Goal: Task Accomplishment & Management: Complete application form

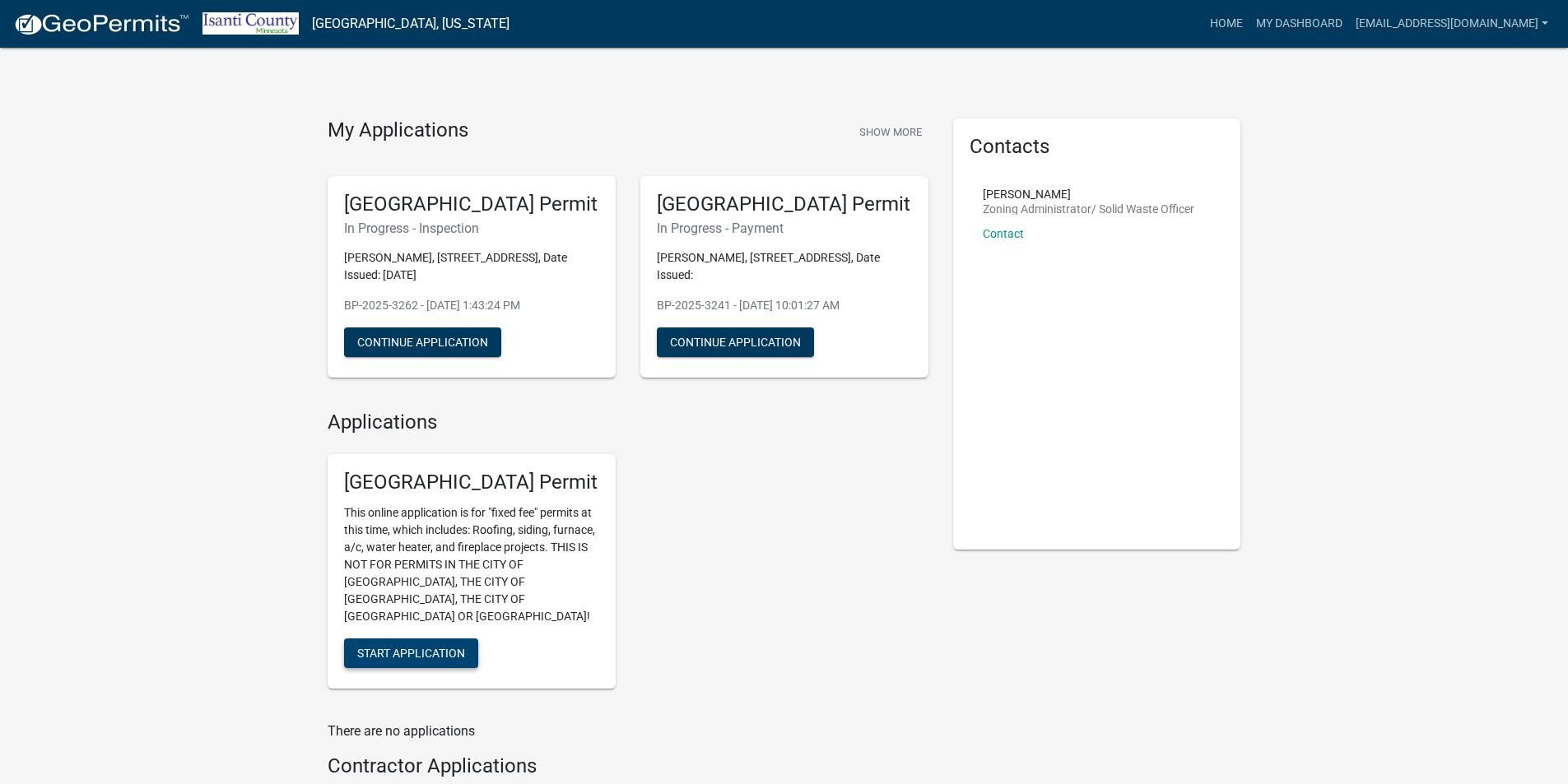
click at [399, 647] on span "Start Application" at bounding box center [410, 653] width 108 height 13
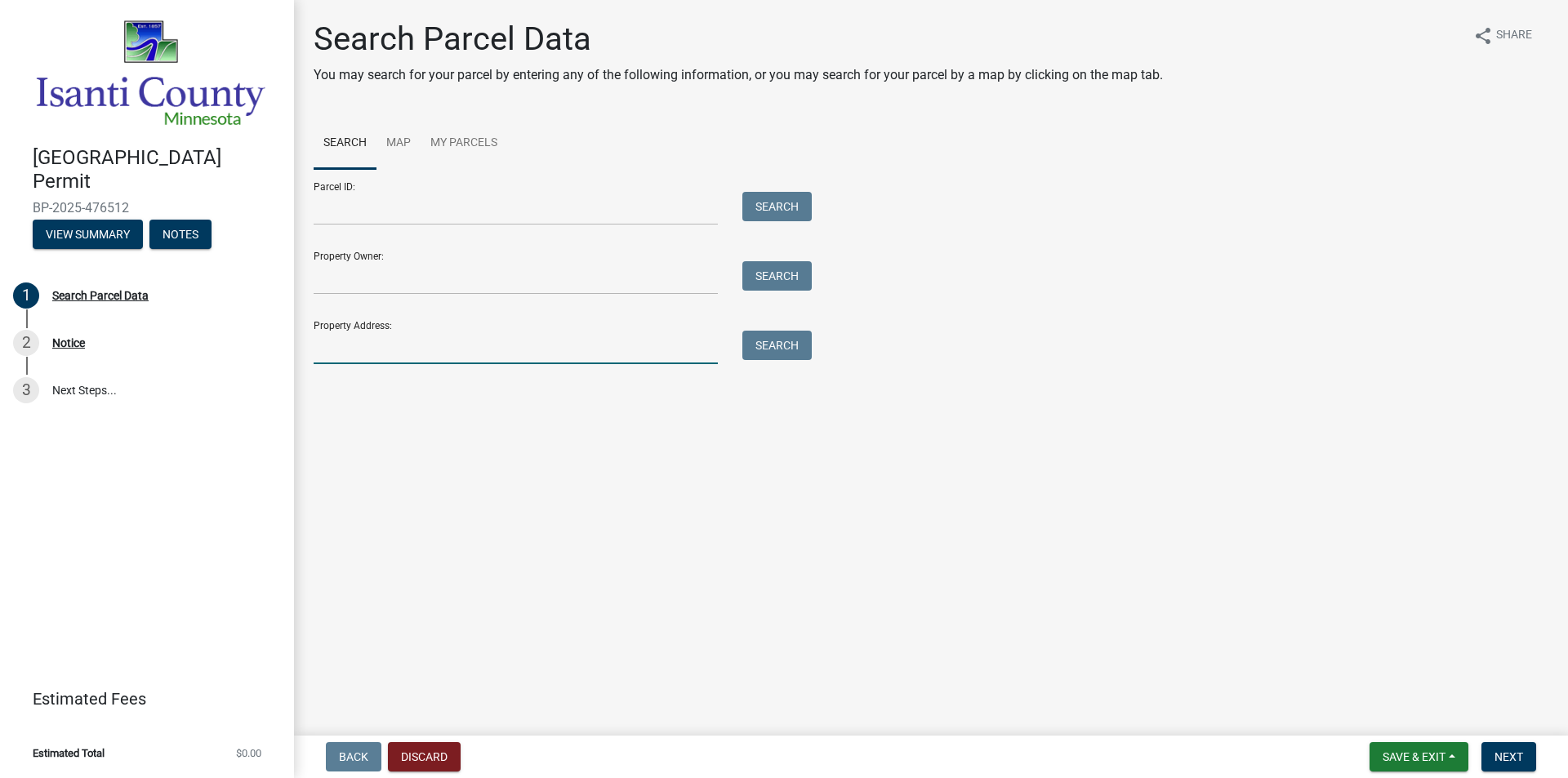
click at [365, 343] on input "Property Address:" at bounding box center [515, 348] width 405 height 34
type input "2"
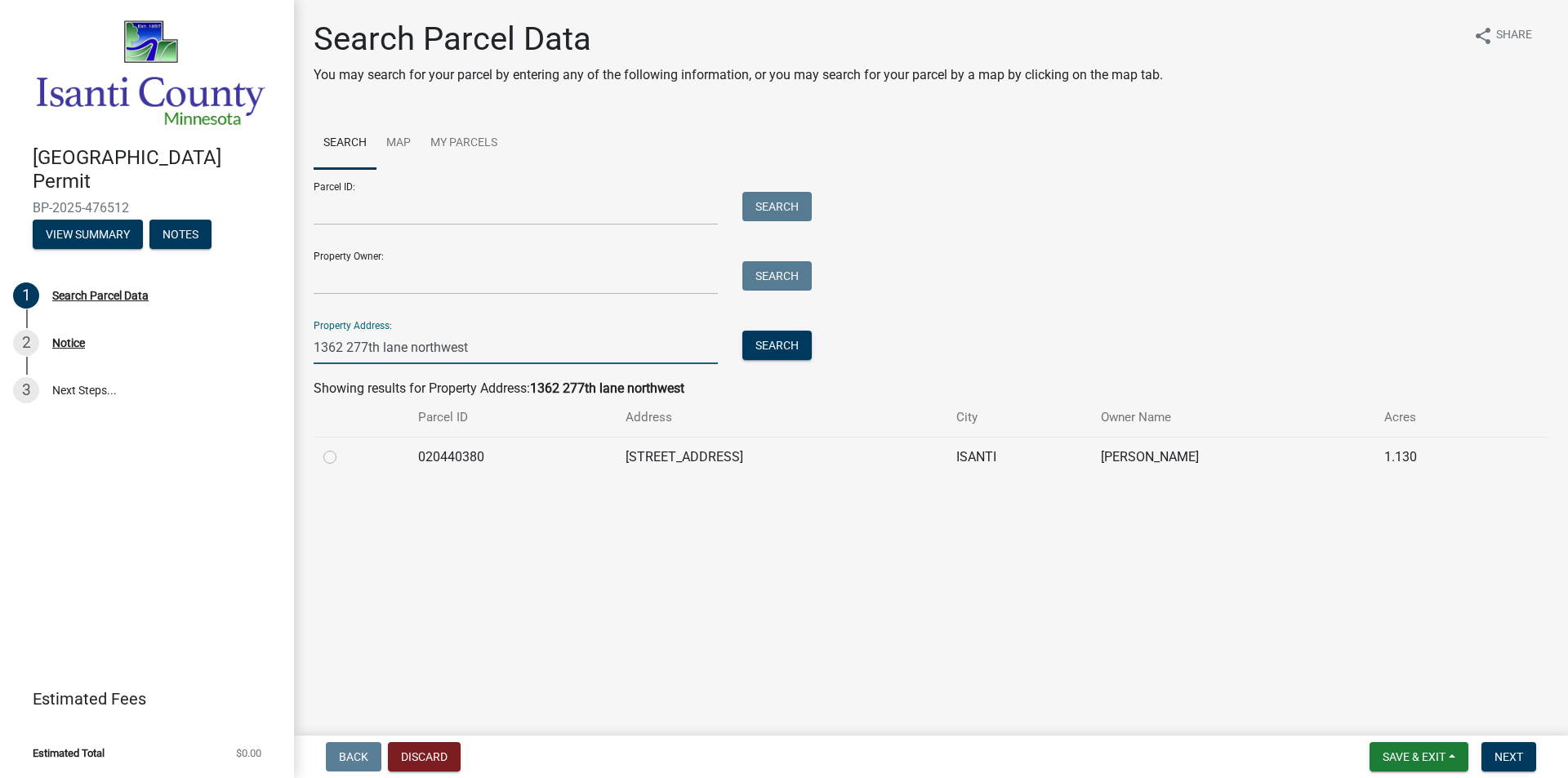
type input "1362 277th lane northwest"
click at [344, 448] on label at bounding box center [344, 448] width 0 height 0
click at [344, 458] on input "radio" at bounding box center [349, 453] width 11 height 11
radio input "true"
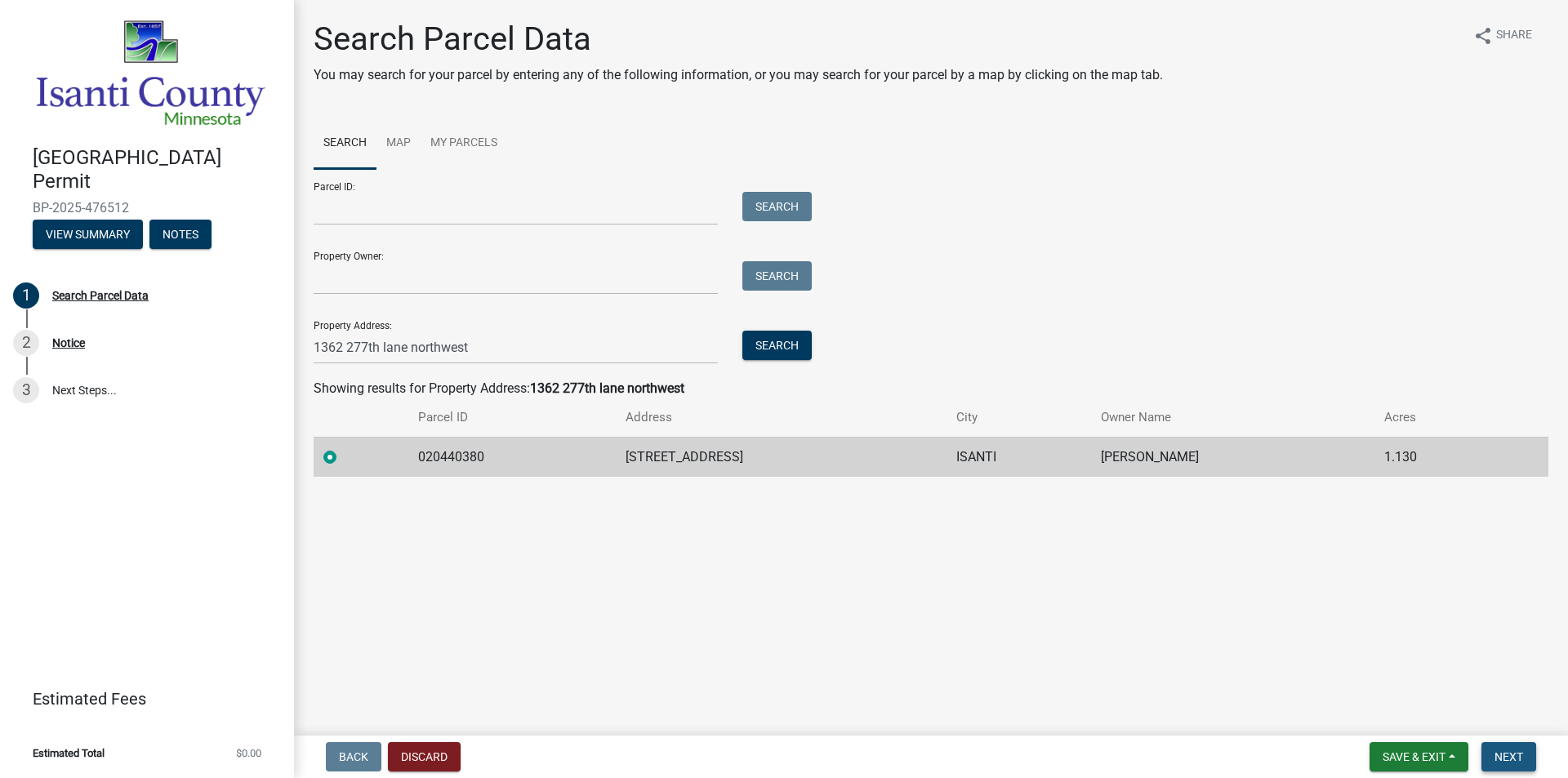
click at [1516, 751] on span "Next" at bounding box center [1509, 757] width 28 height 13
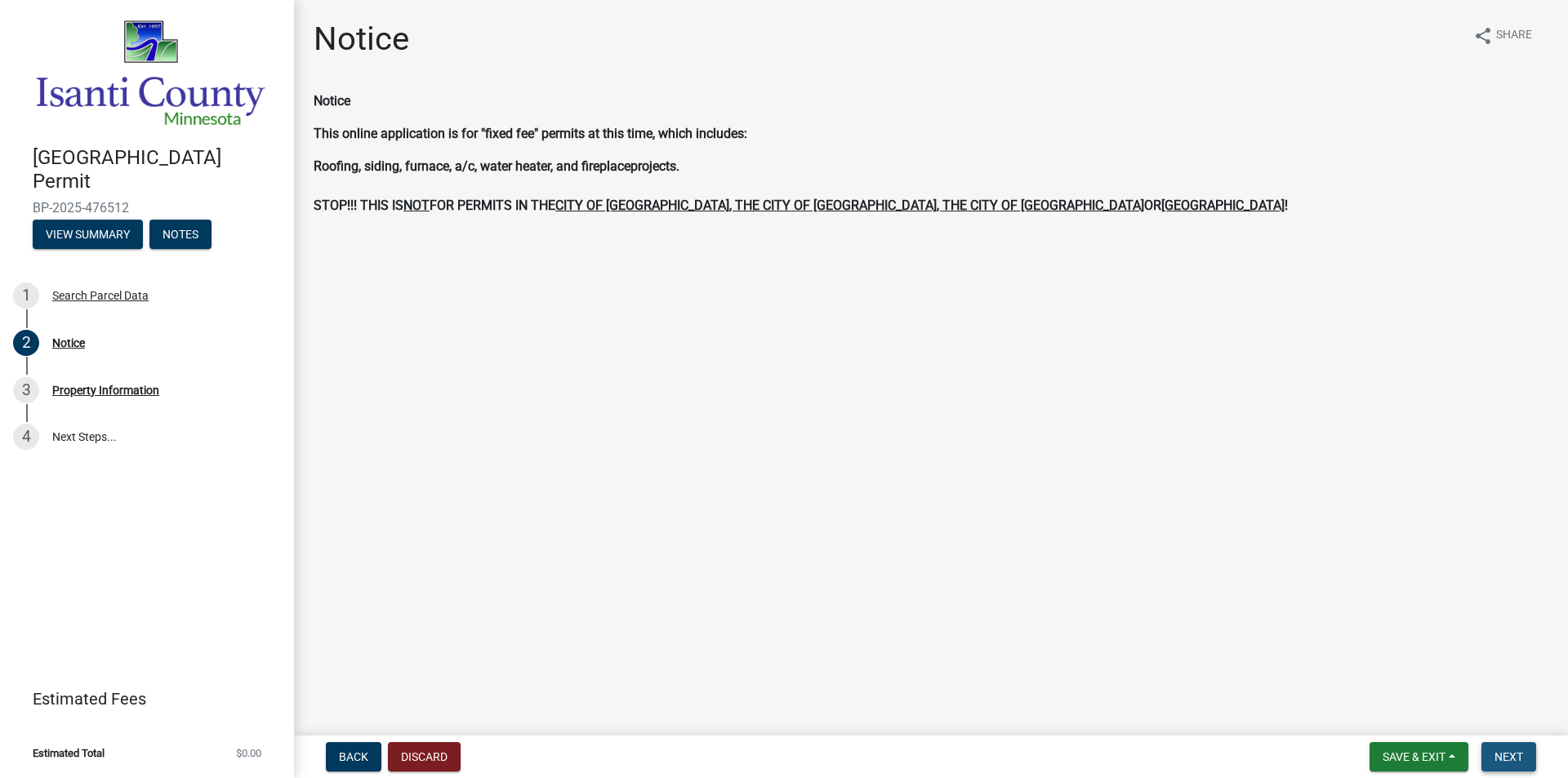
click at [1489, 762] on button "Next" at bounding box center [1510, 757] width 55 height 29
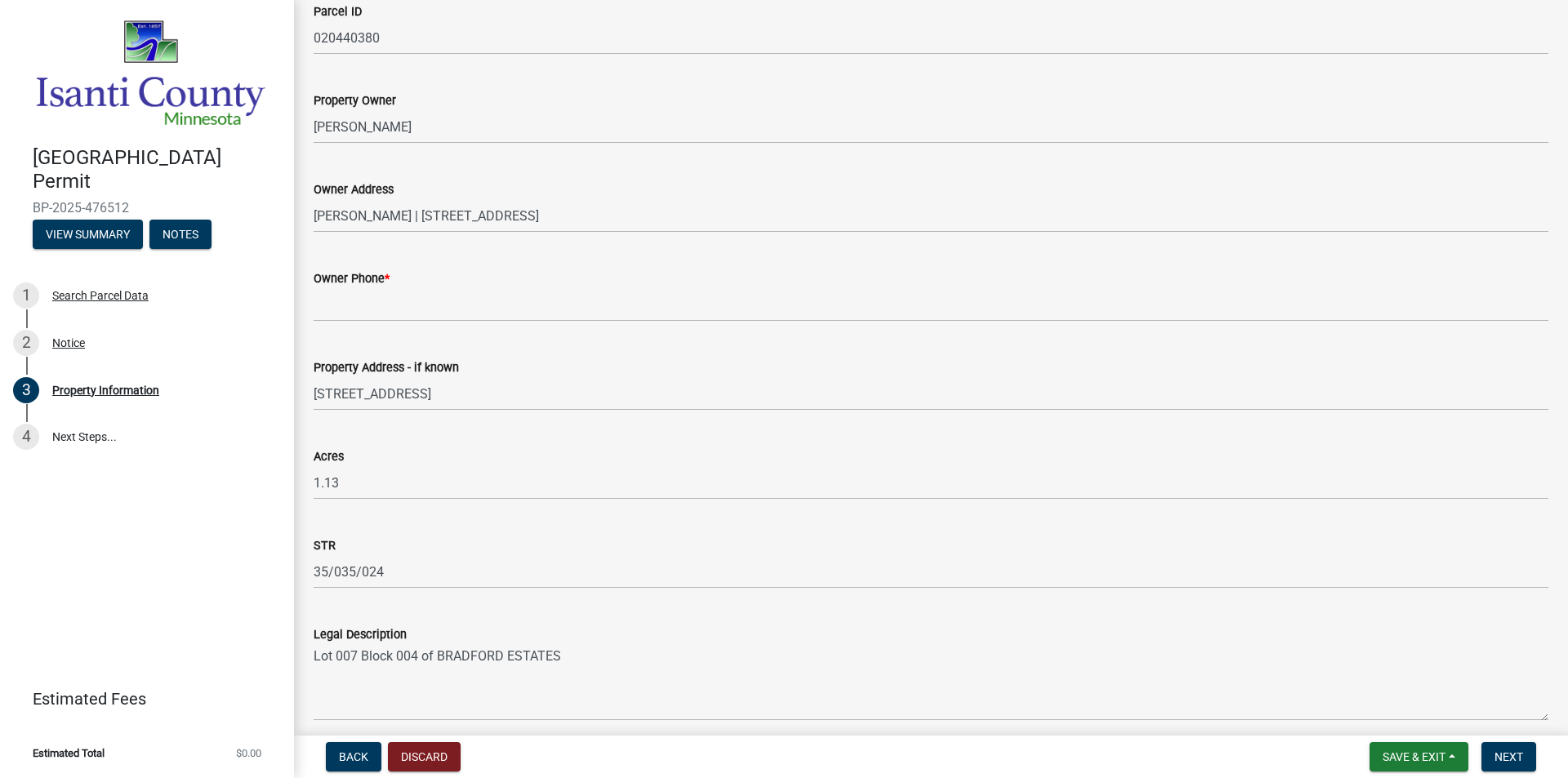
scroll to position [367, 0]
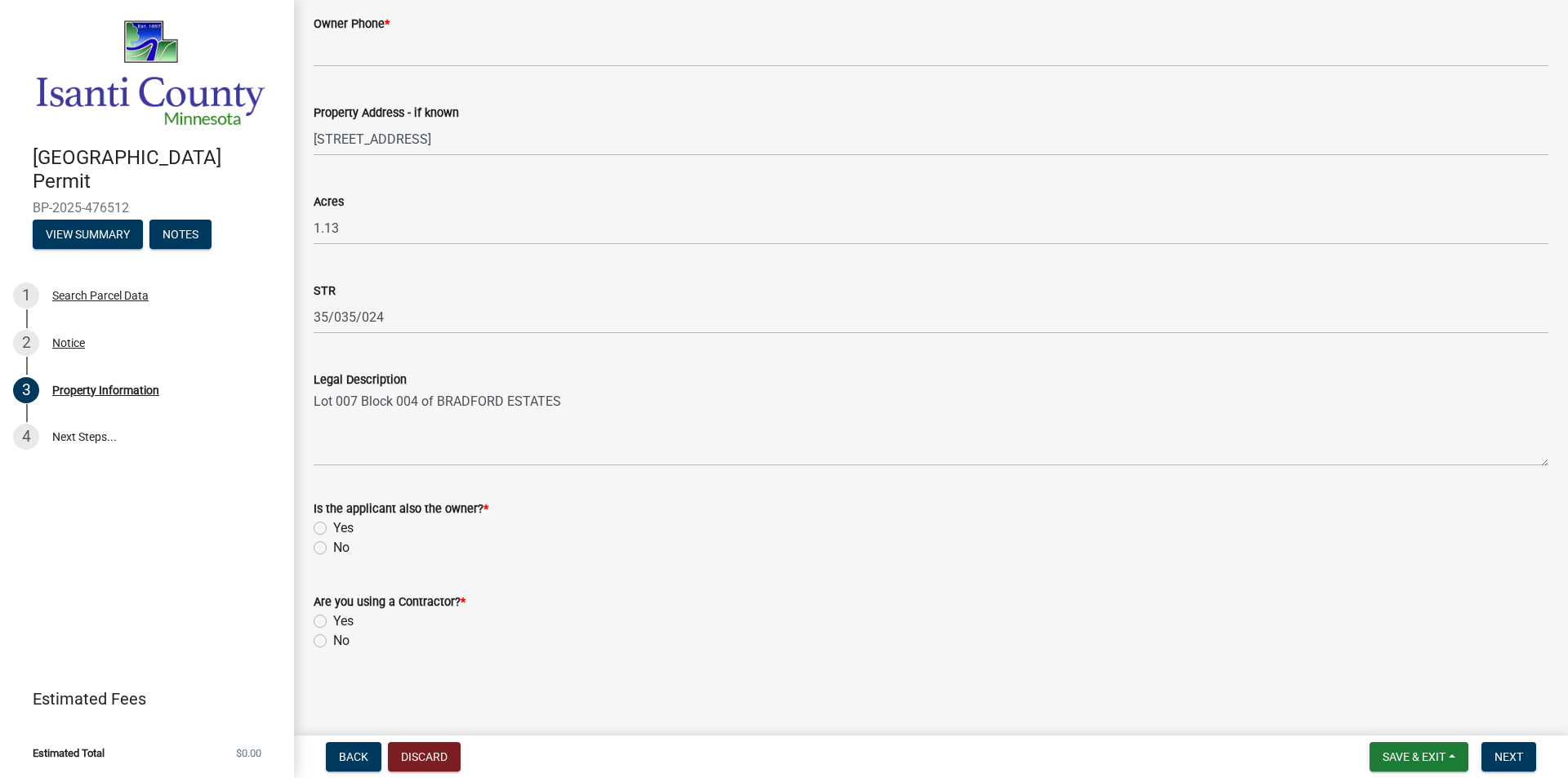
click at [333, 549] on label "No" at bounding box center [341, 548] width 16 height 19
click at [333, 549] on input "No" at bounding box center [338, 543] width 11 height 11
radio input "true"
click at [333, 622] on label "Yes" at bounding box center [343, 621] width 20 height 19
click at [333, 622] on input "Yes" at bounding box center [338, 617] width 11 height 11
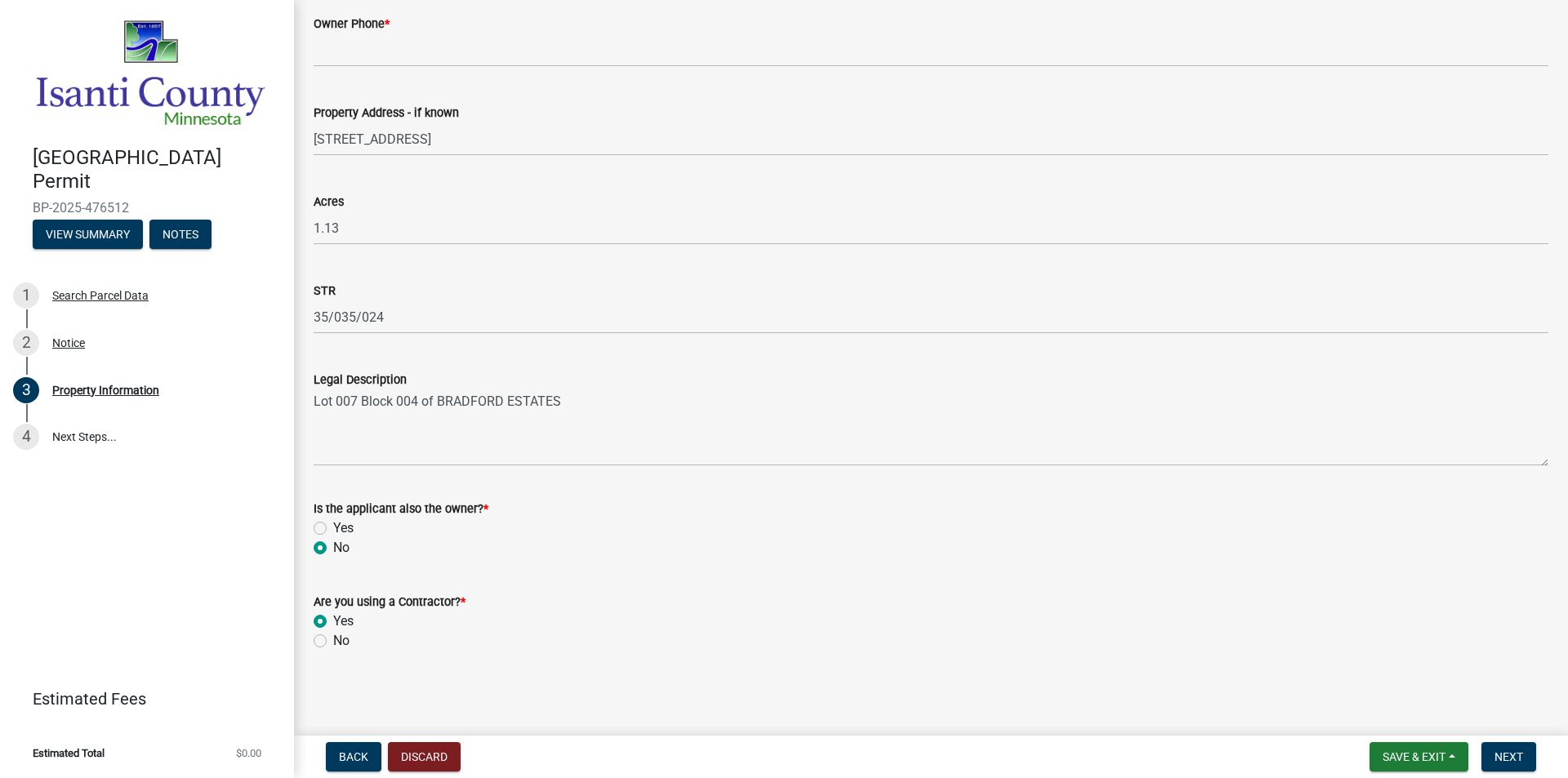
radio input "true"
click at [1493, 756] on button "Next" at bounding box center [1510, 757] width 55 height 29
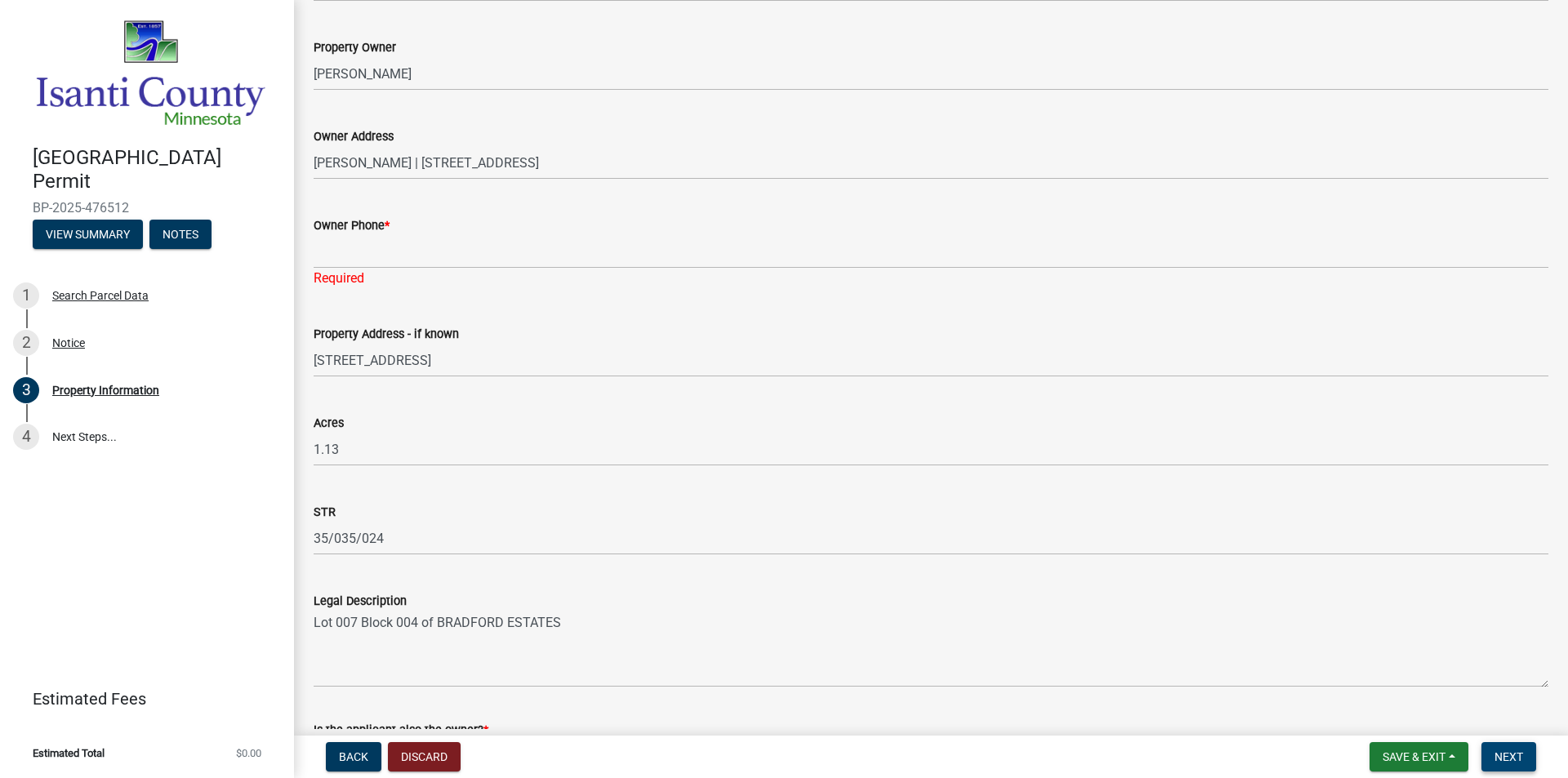
scroll to position [0, 0]
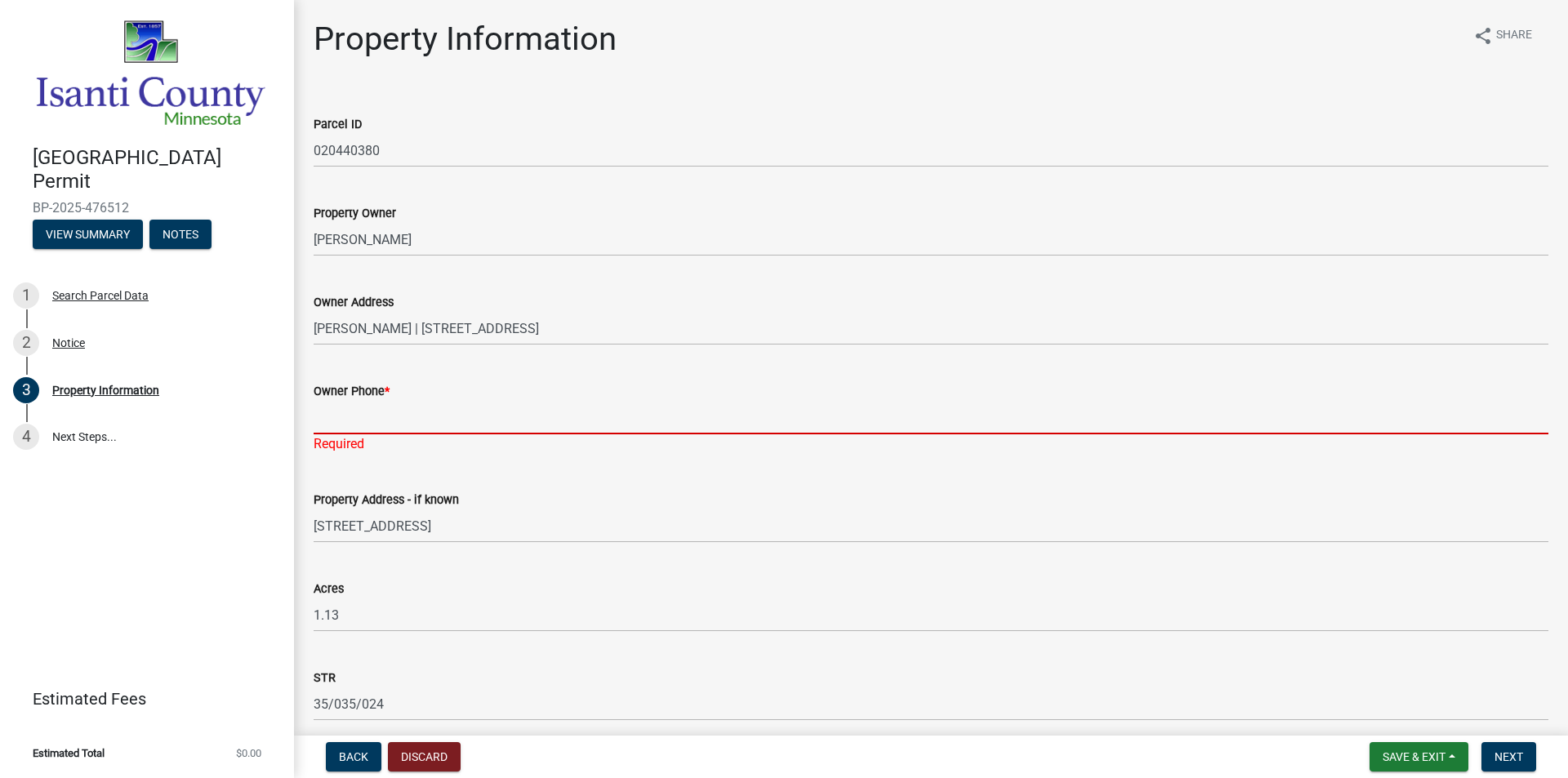
click at [344, 424] on input "Owner Phone *" at bounding box center [931, 418] width 1235 height 34
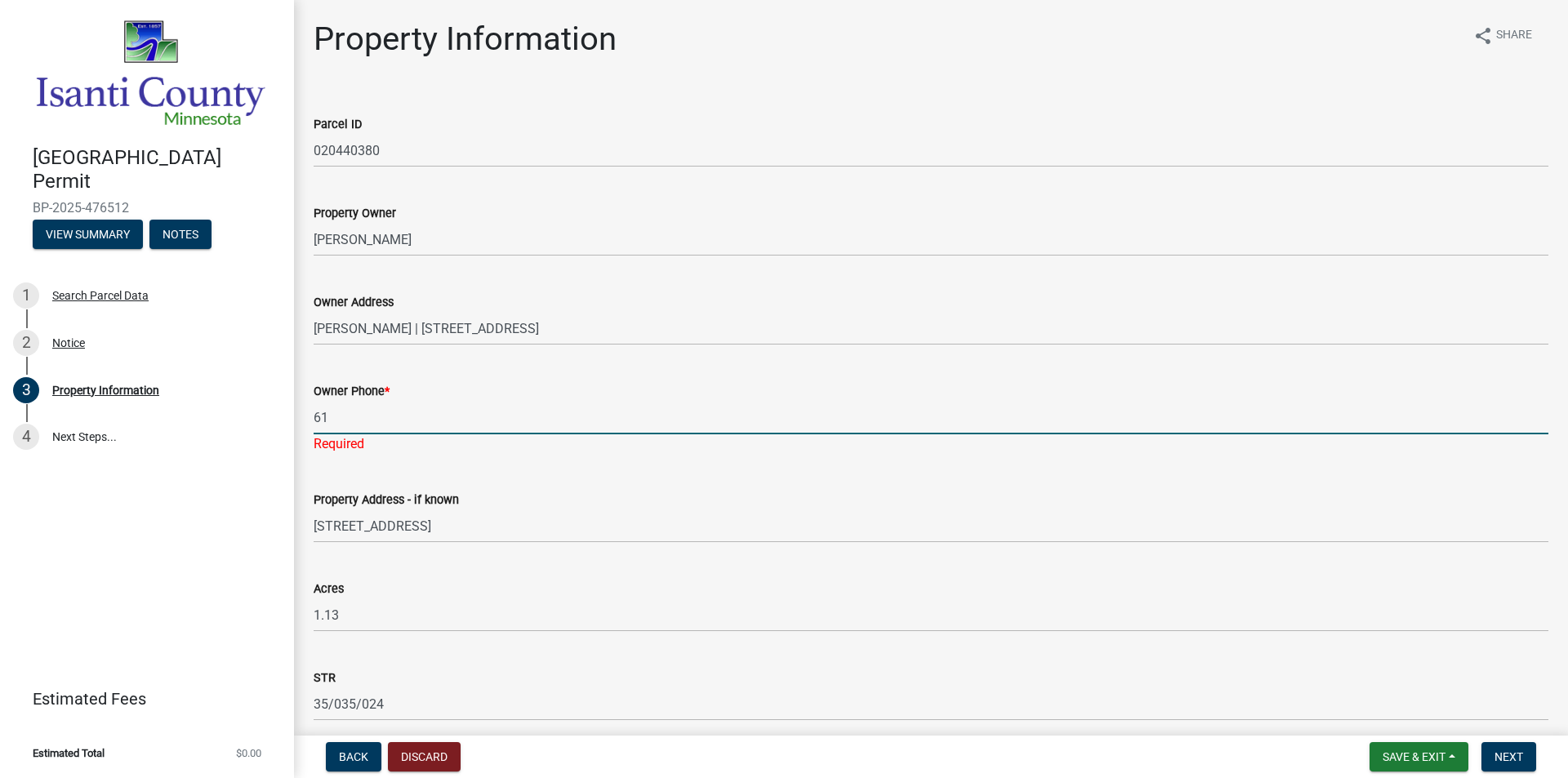
type input "6"
type input "7632385749"
click at [420, 471] on div "Property Address - if known [STREET_ADDRESS]" at bounding box center [931, 505] width 1235 height 76
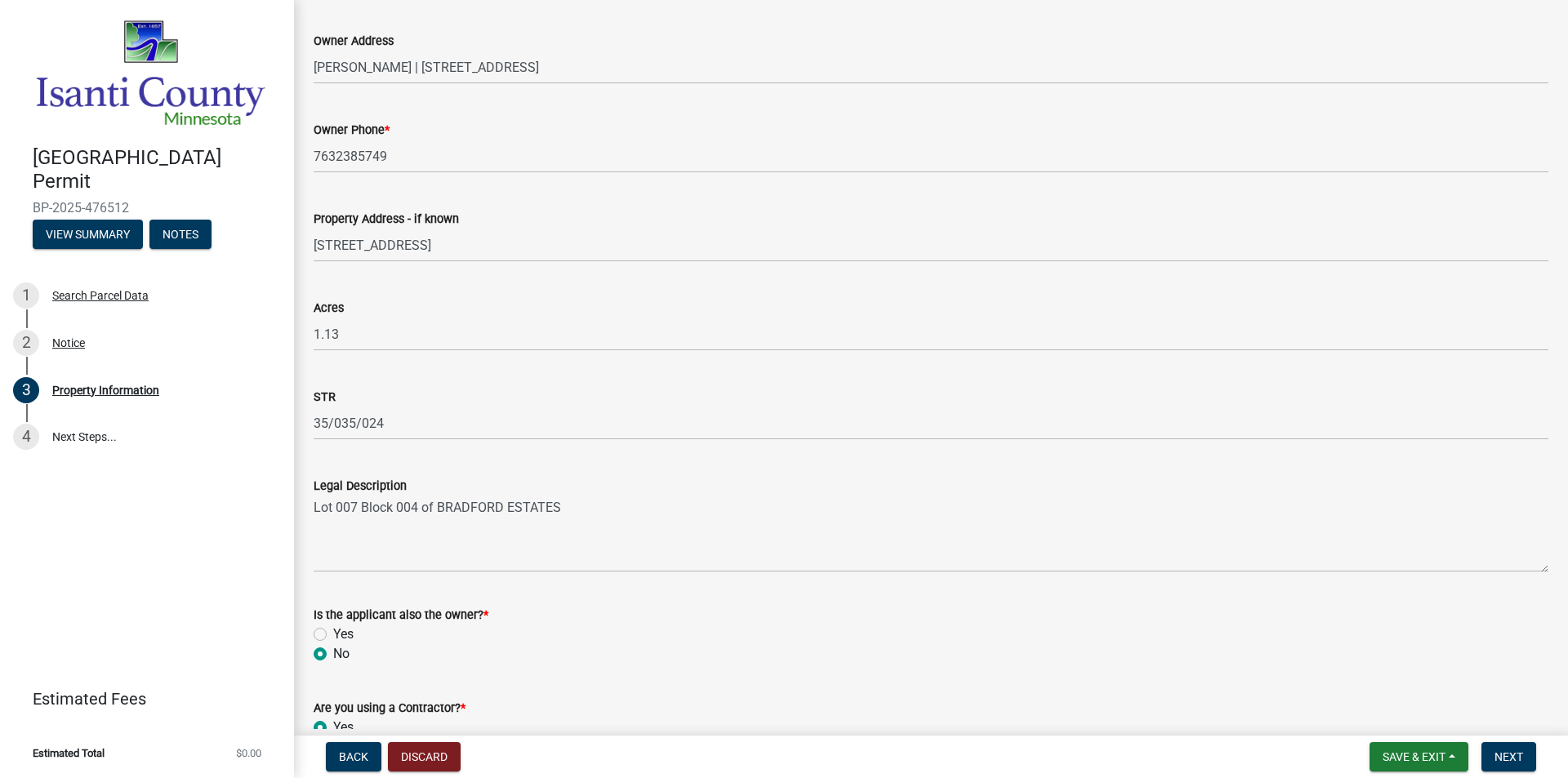
scroll to position [367, 0]
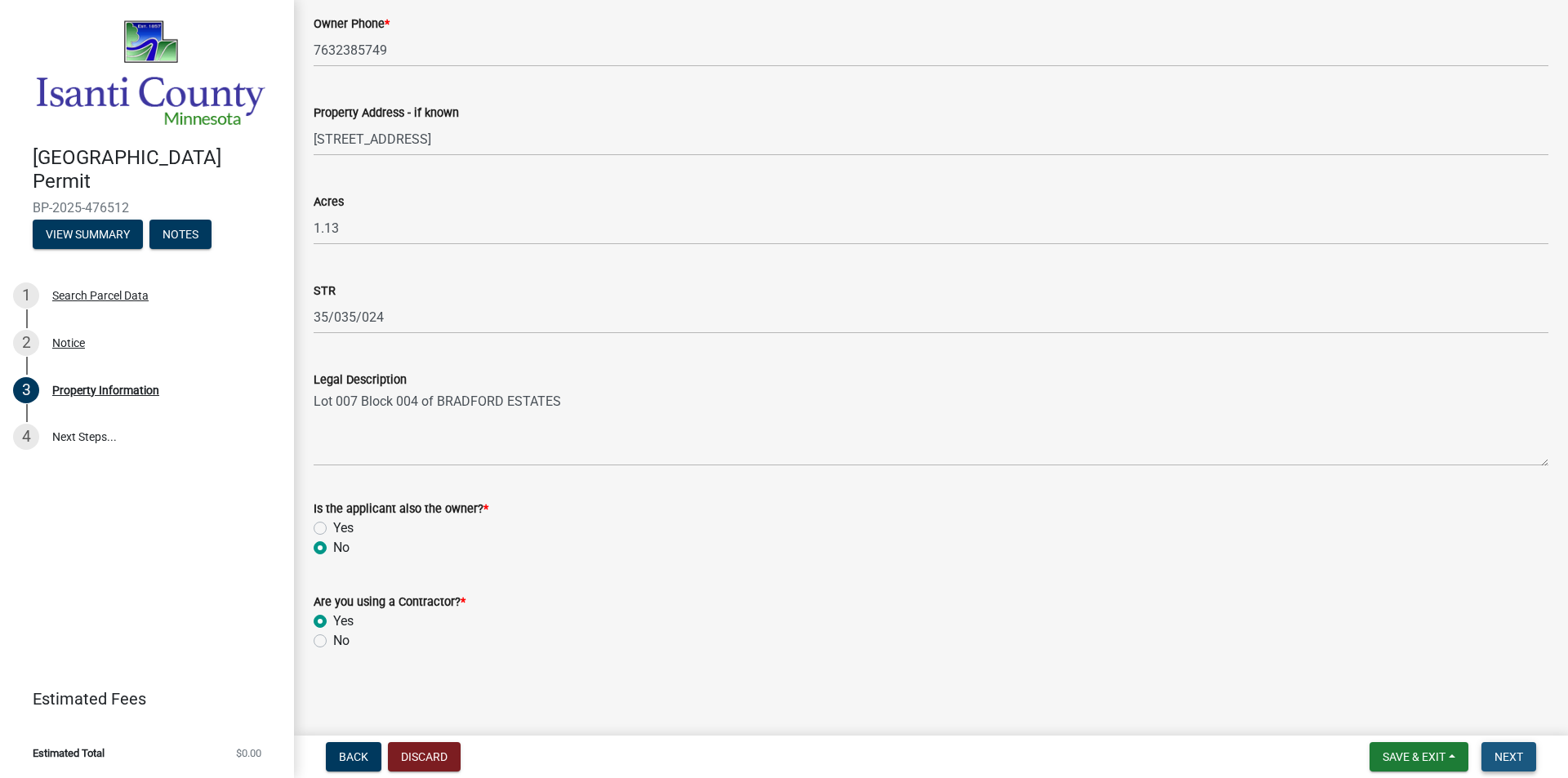
click at [1490, 767] on button "Next" at bounding box center [1510, 757] width 55 height 29
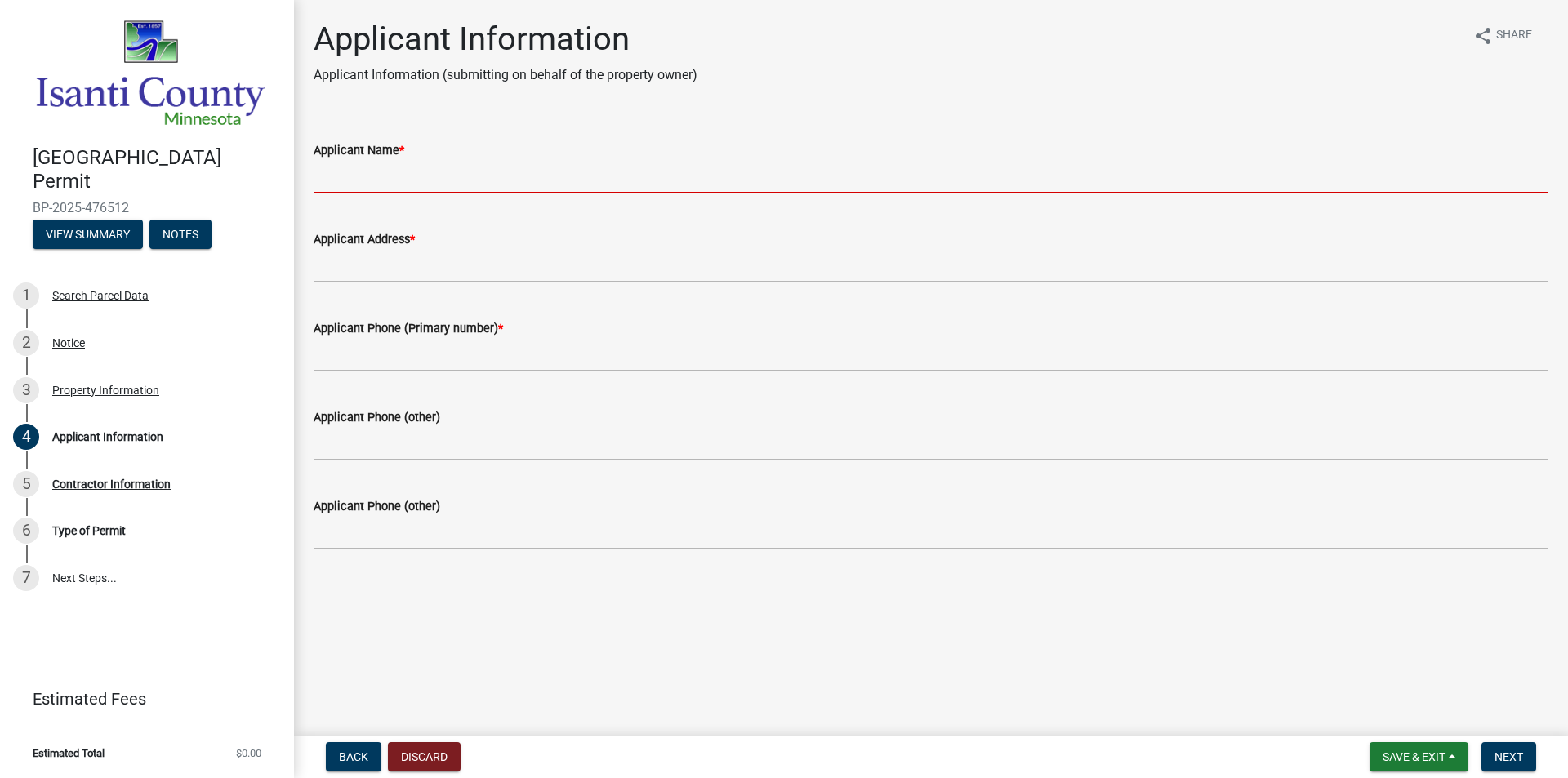
click at [323, 189] on input "Applicant Name *" at bounding box center [931, 177] width 1235 height 34
click at [324, 196] on wm-data-entity-input "Applicant Name *" at bounding box center [931, 162] width 1235 height 89
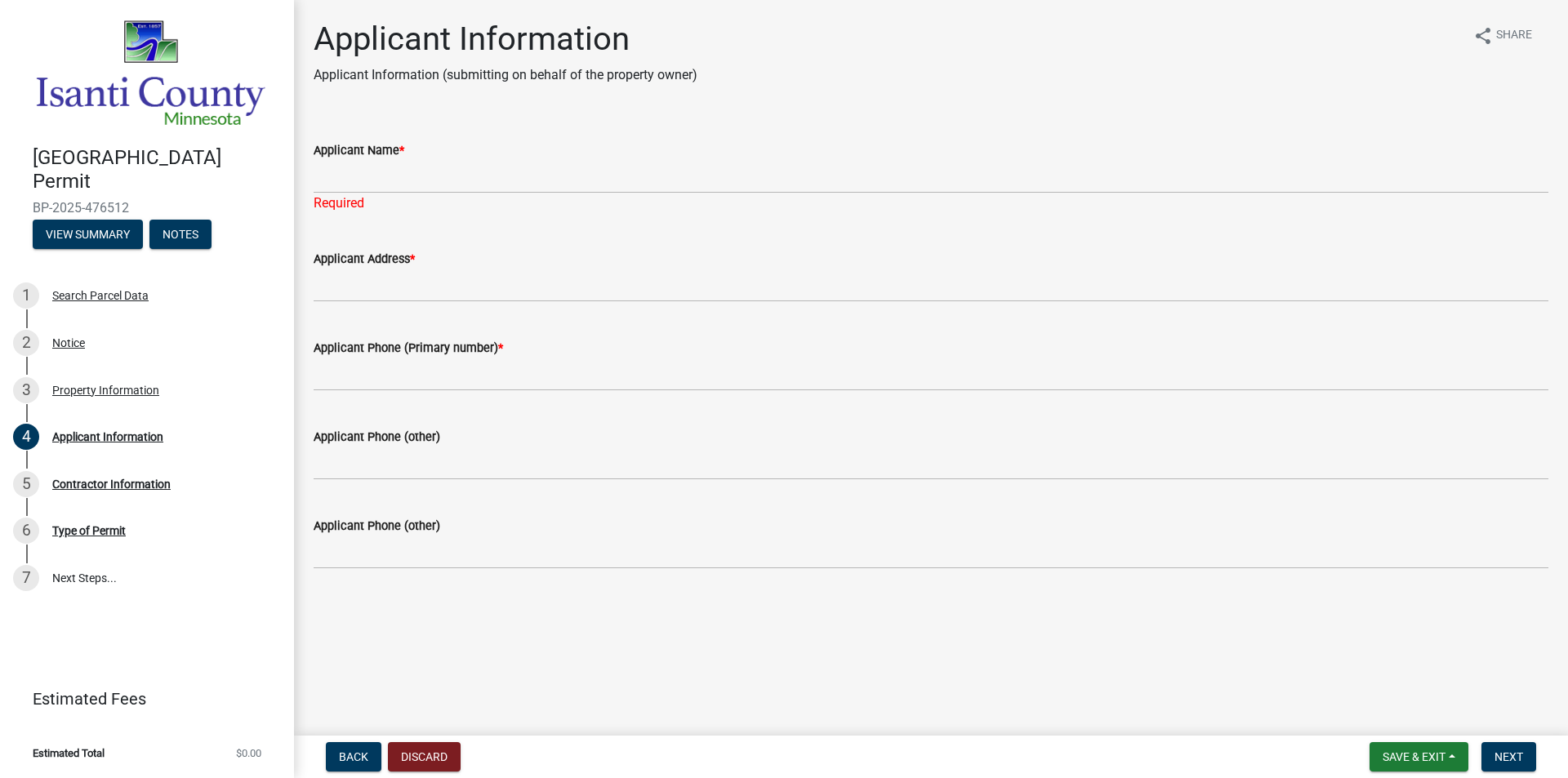
click at [319, 195] on div "Required" at bounding box center [931, 204] width 1235 height 19
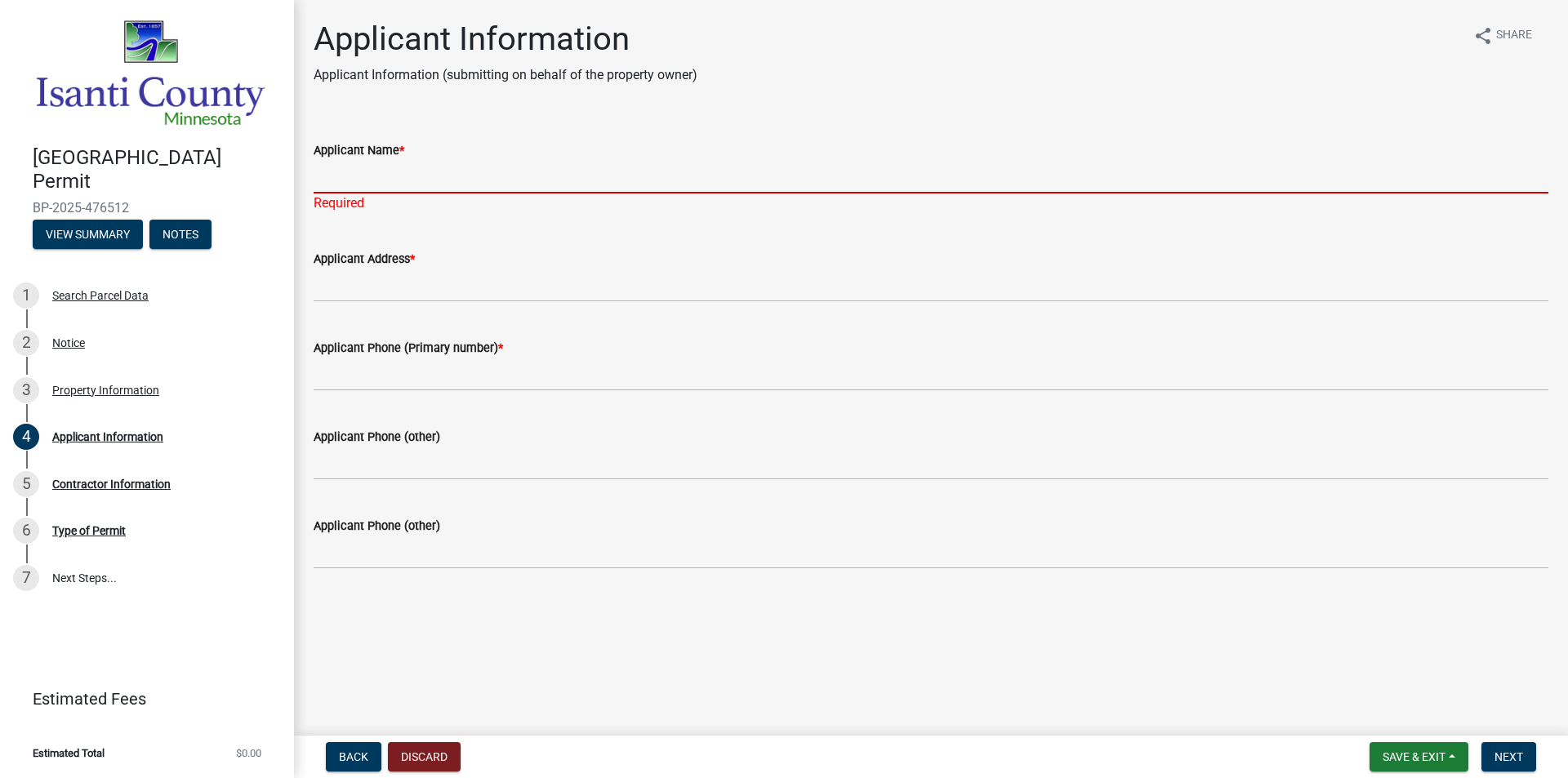
click at [341, 173] on input "Applicant Name *" at bounding box center [931, 177] width 1235 height 34
type input "Deans Home Services"
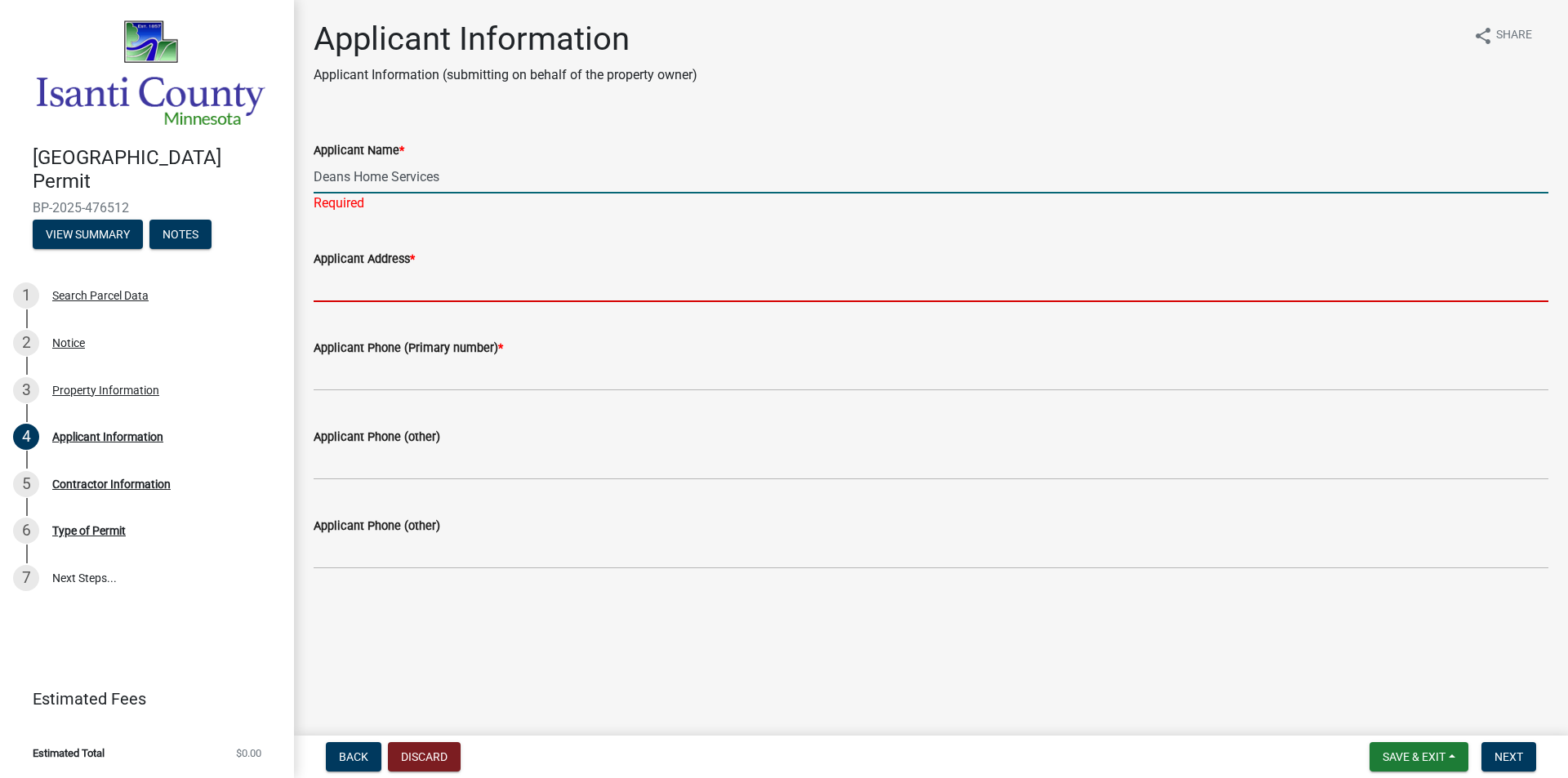
click at [329, 299] on wm-data-entity-input-list "Applicant Name * Deans Home Services Required Applicant Address * Applicant Pho…" at bounding box center [931, 350] width 1235 height 465
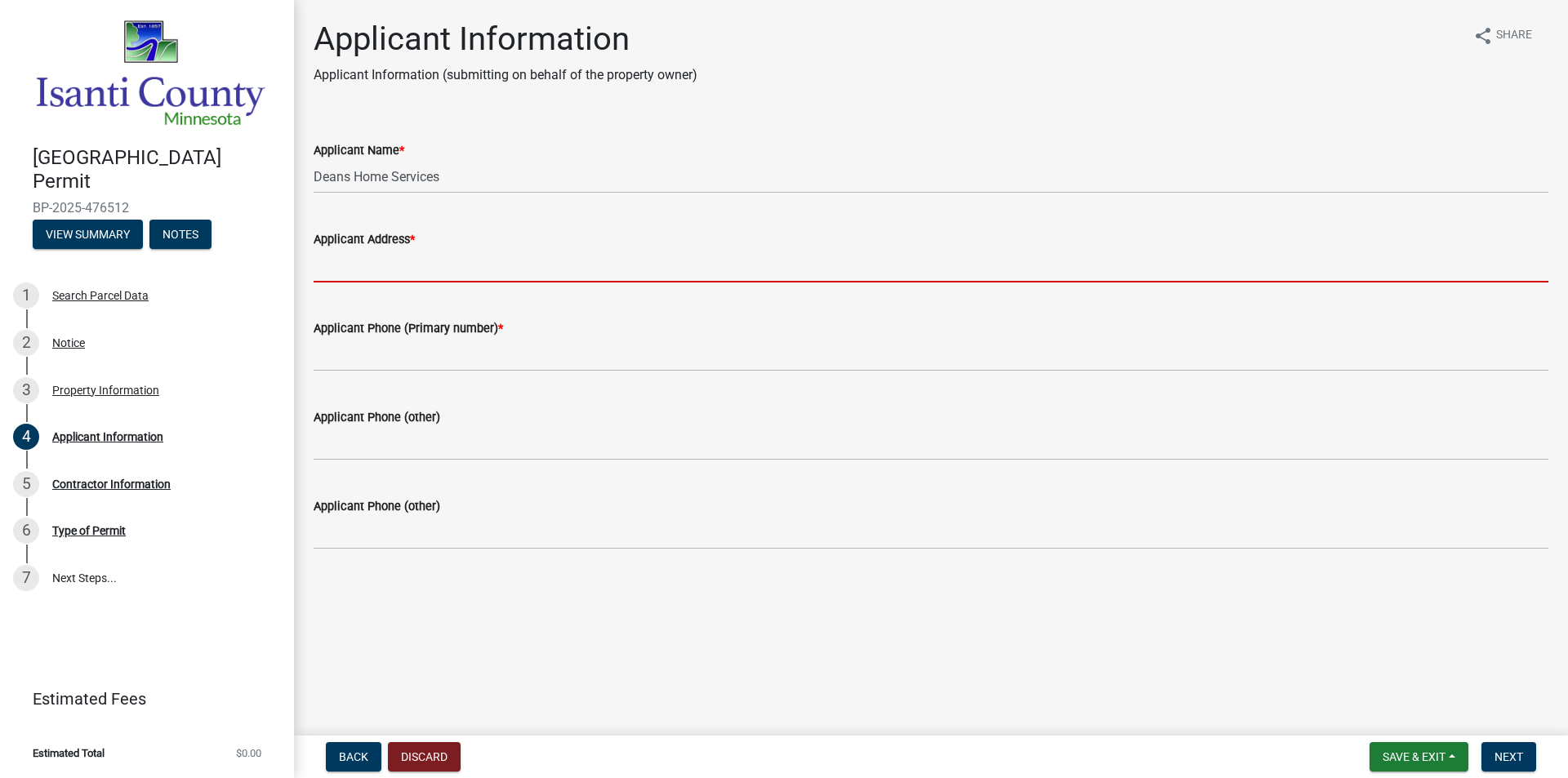
type input "[STREET_ADDRESS][US_STATE]"
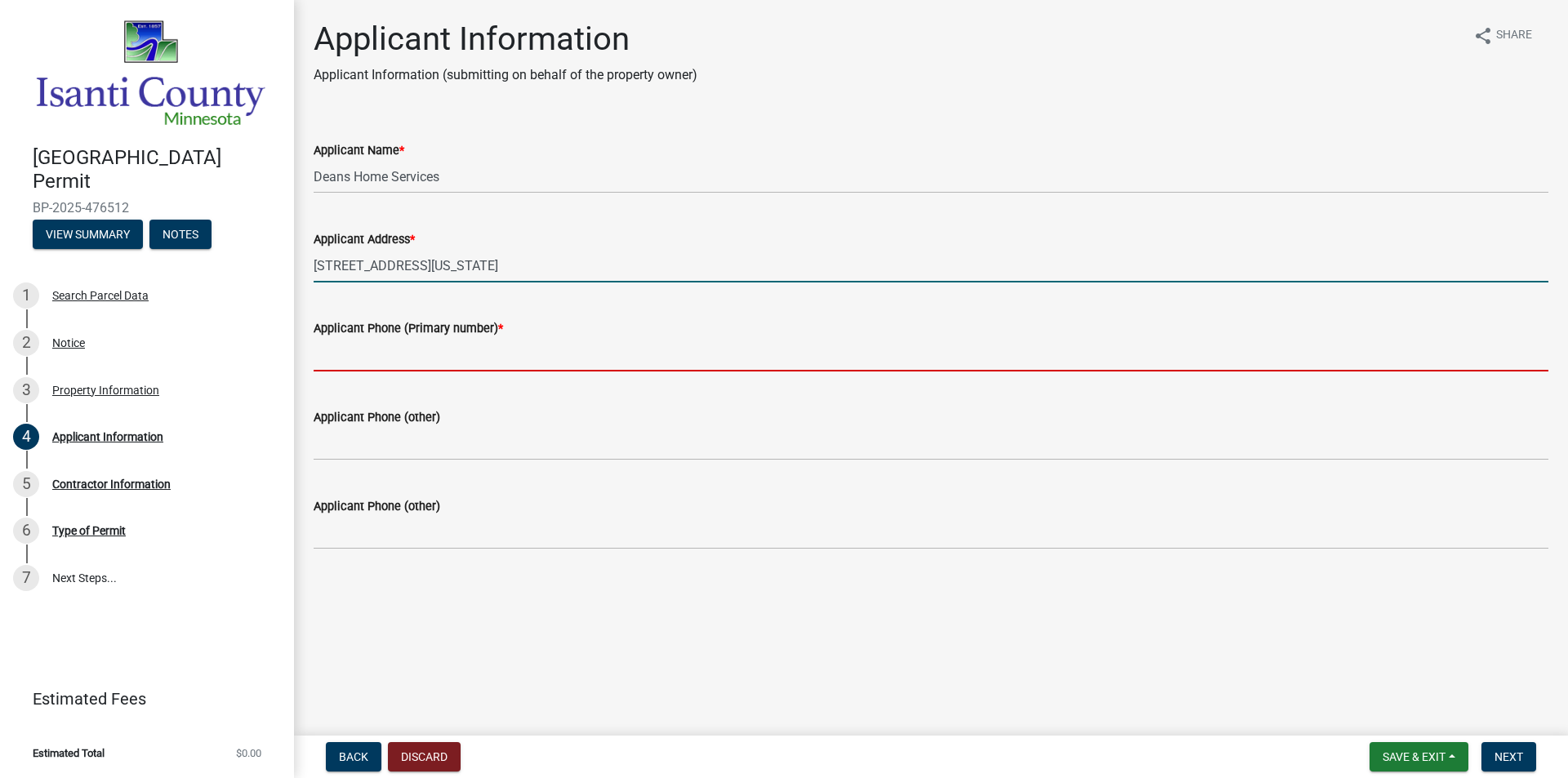
type input "6124680371"
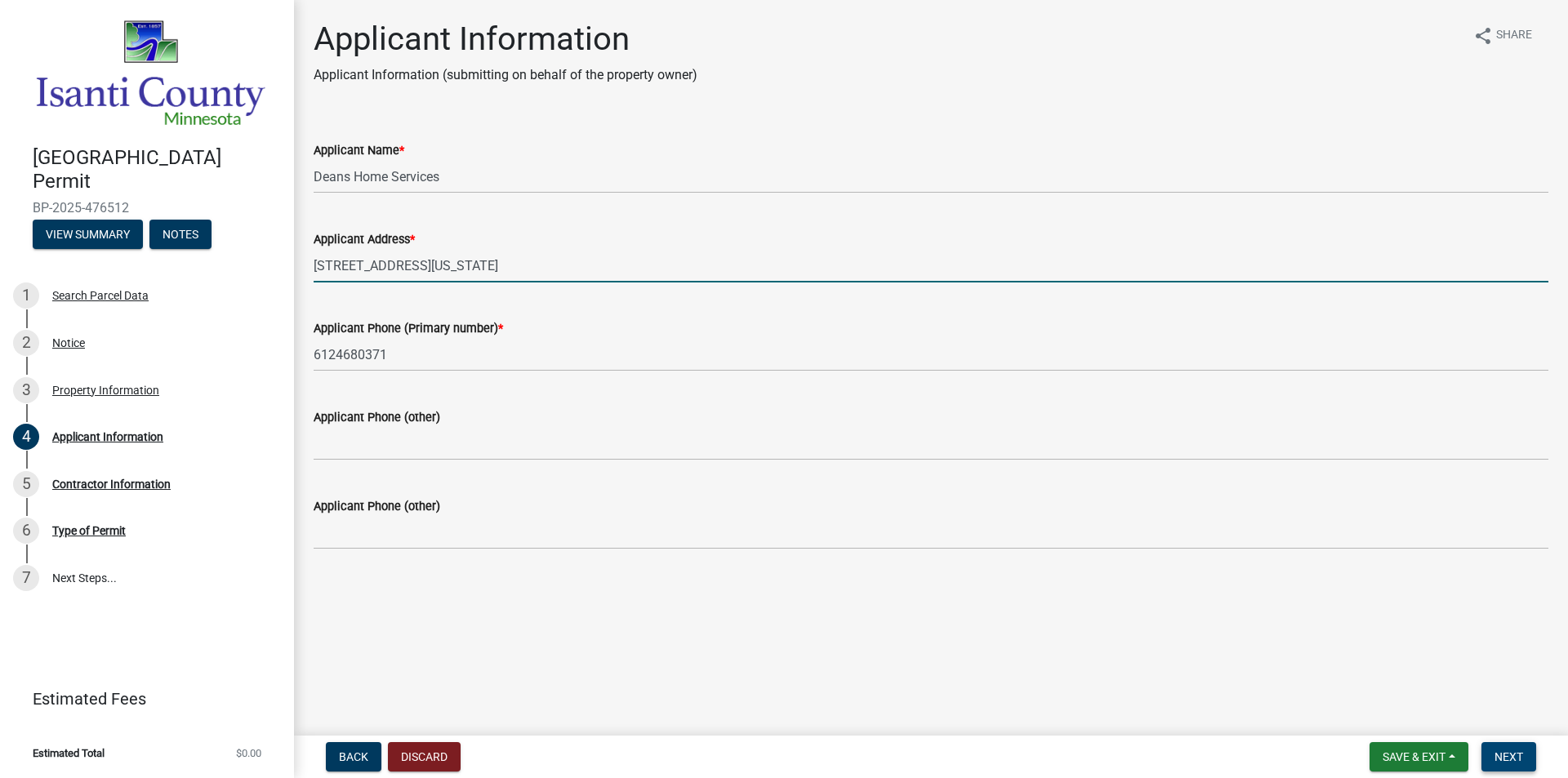
click at [1504, 756] on span "Next" at bounding box center [1509, 757] width 28 height 13
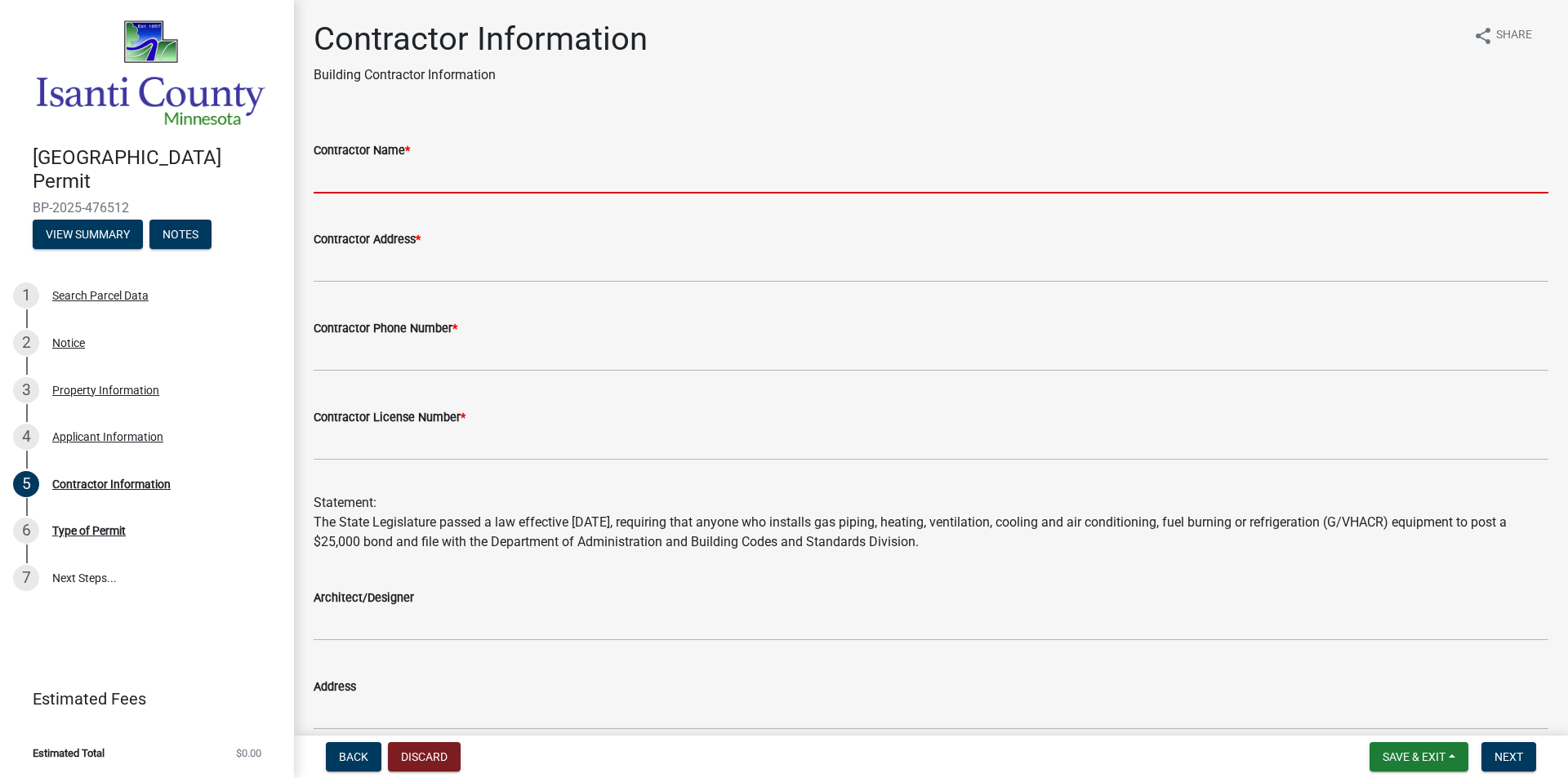
click at [367, 179] on input "Contractor Name *" at bounding box center [931, 177] width 1235 height 34
type input "[PERSON_NAME] Home Services"
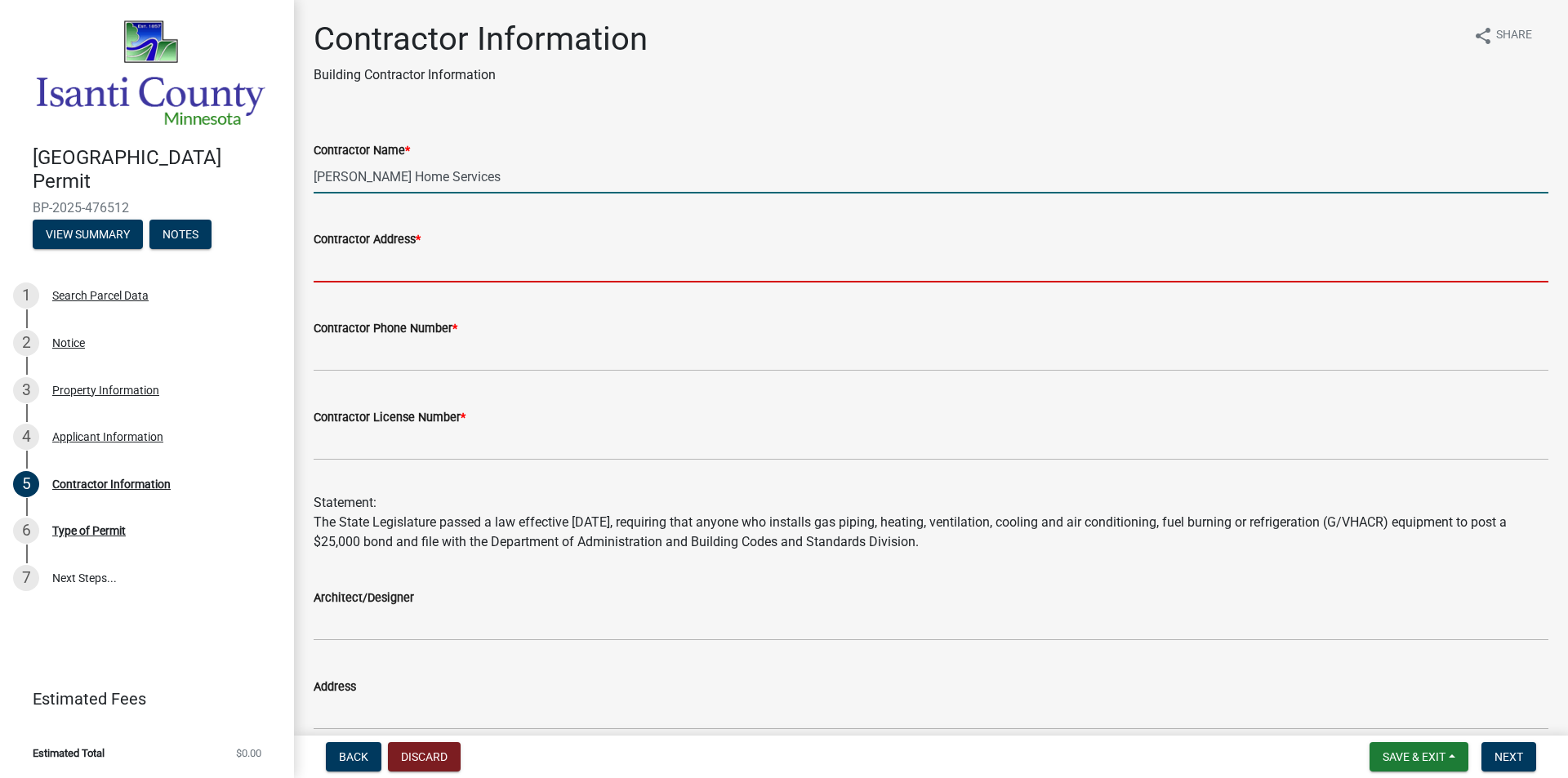
type input "[STREET_ADDRESS]"
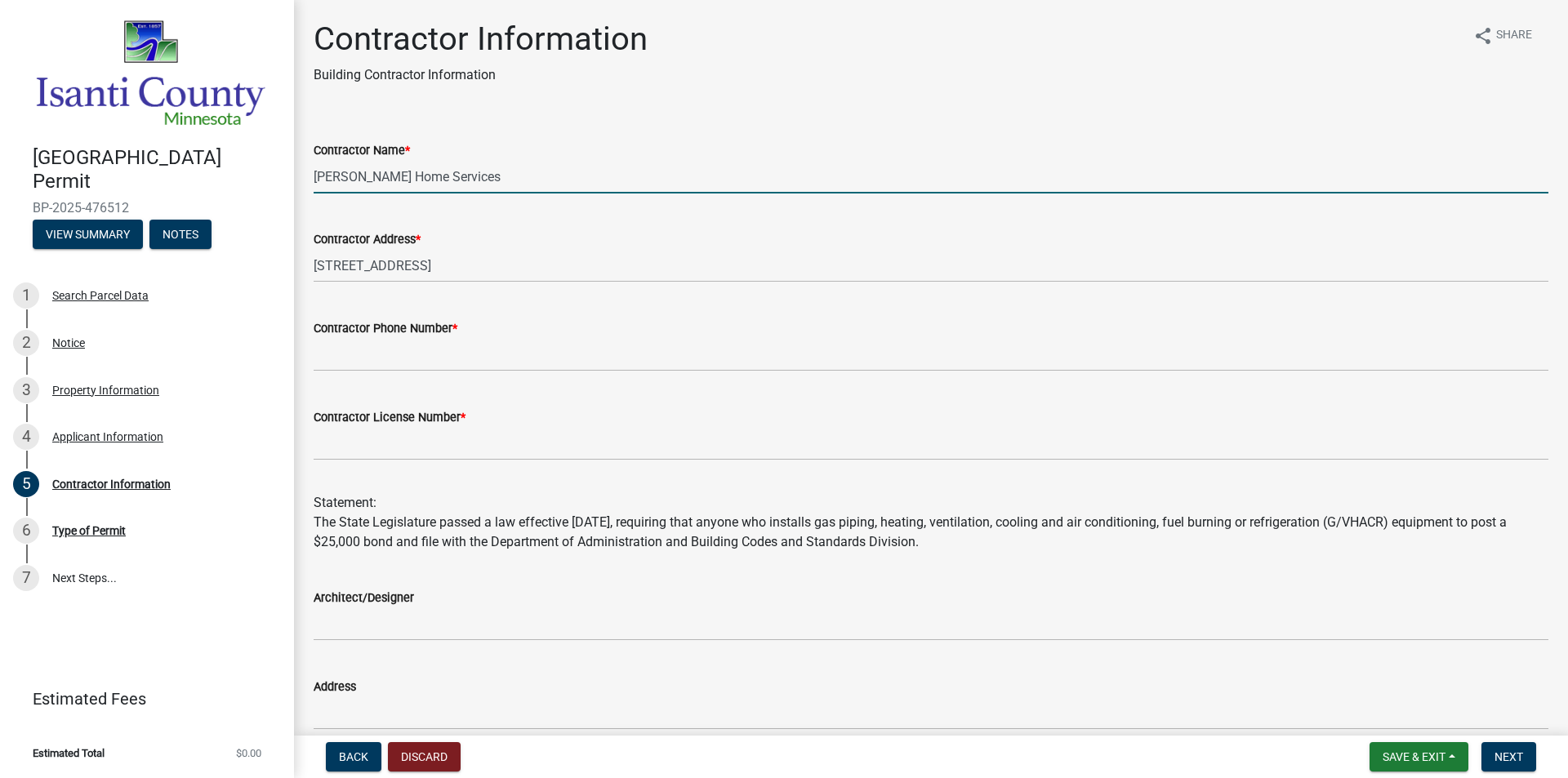
type input "6124680371"
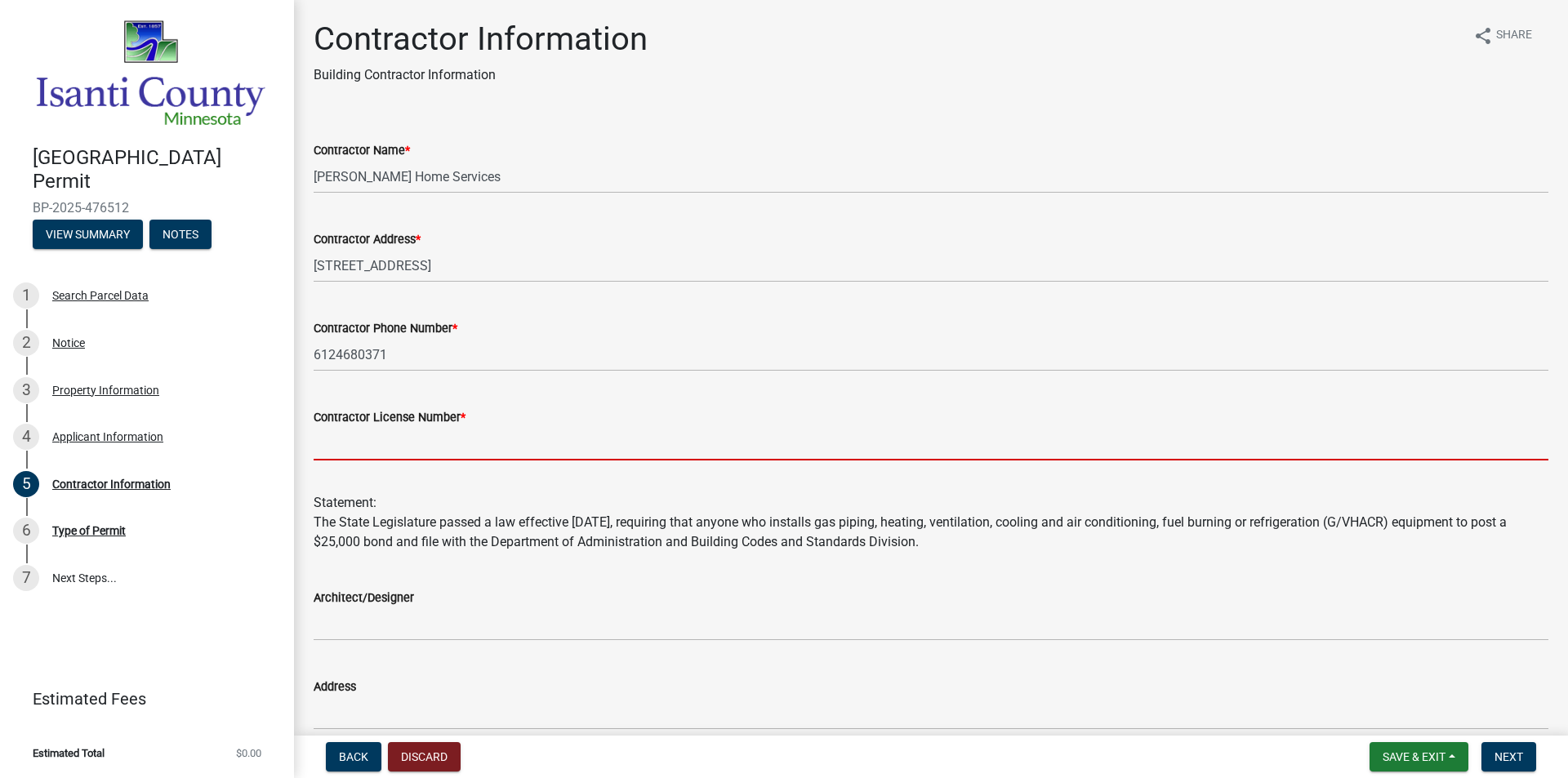
click at [343, 450] on input "Contractor License Number *" at bounding box center [931, 444] width 1235 height 34
type input "PC150148"
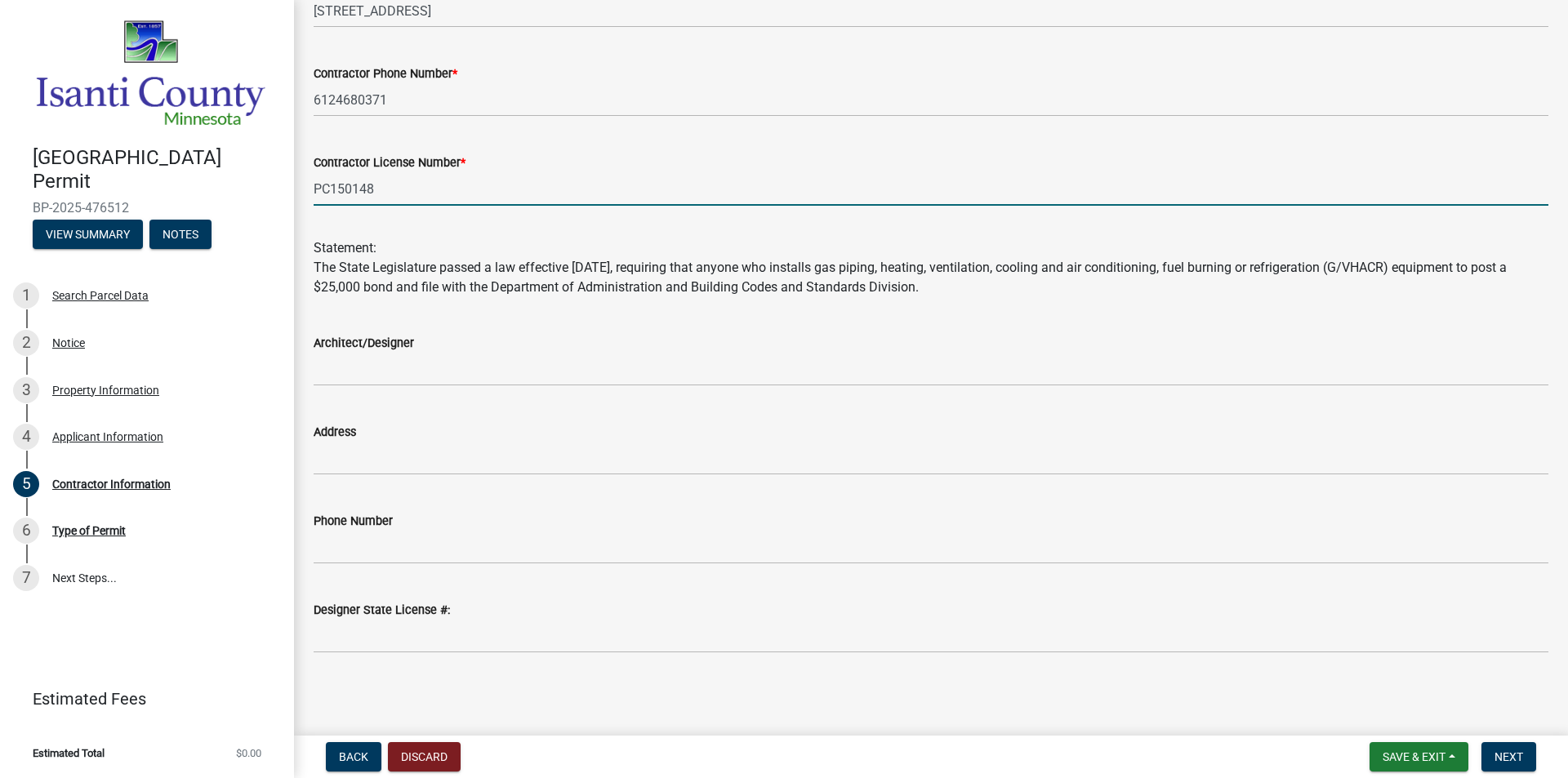
scroll to position [256, 0]
click at [1500, 757] on span "Next" at bounding box center [1509, 757] width 28 height 13
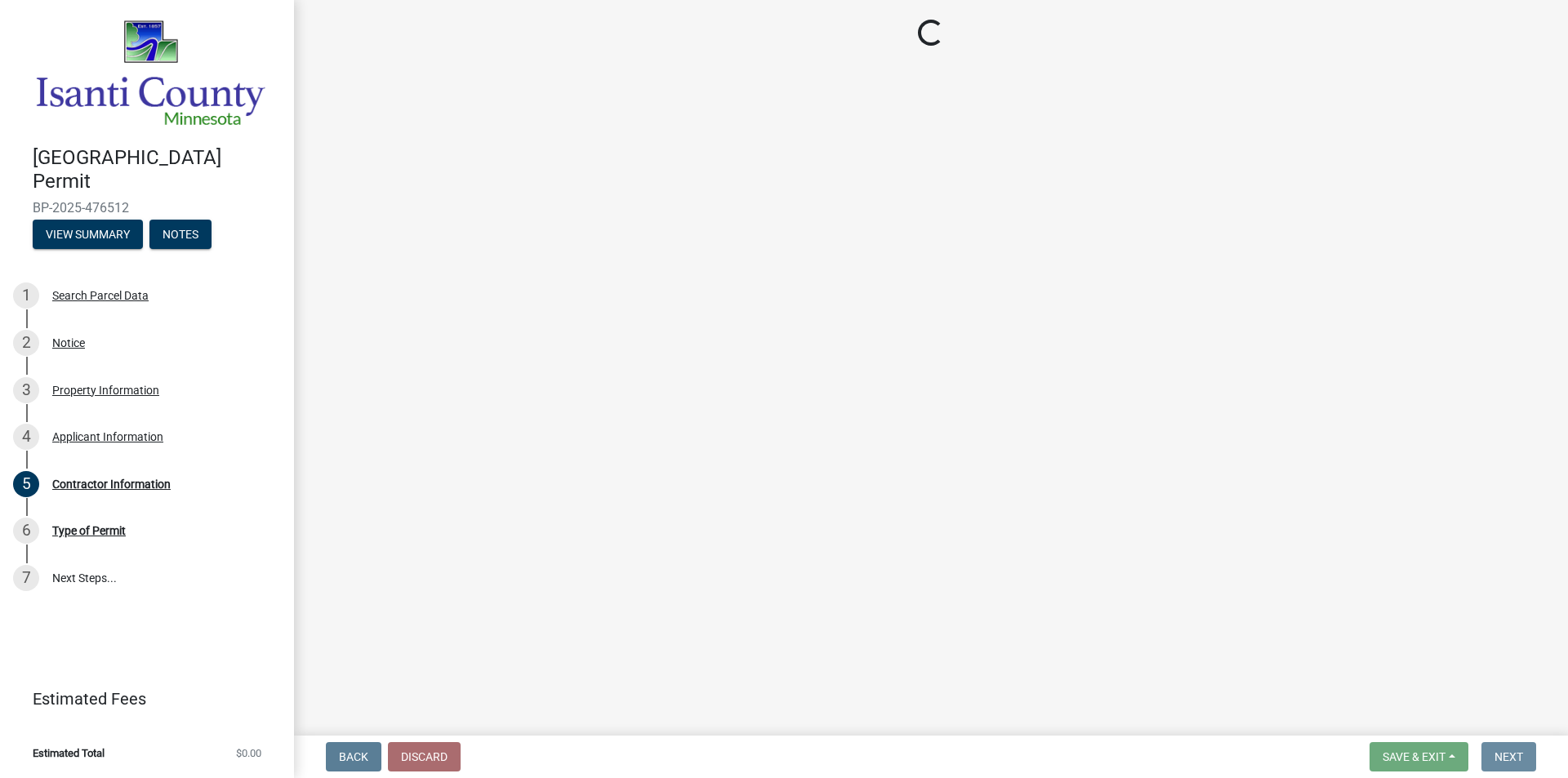
scroll to position [0, 0]
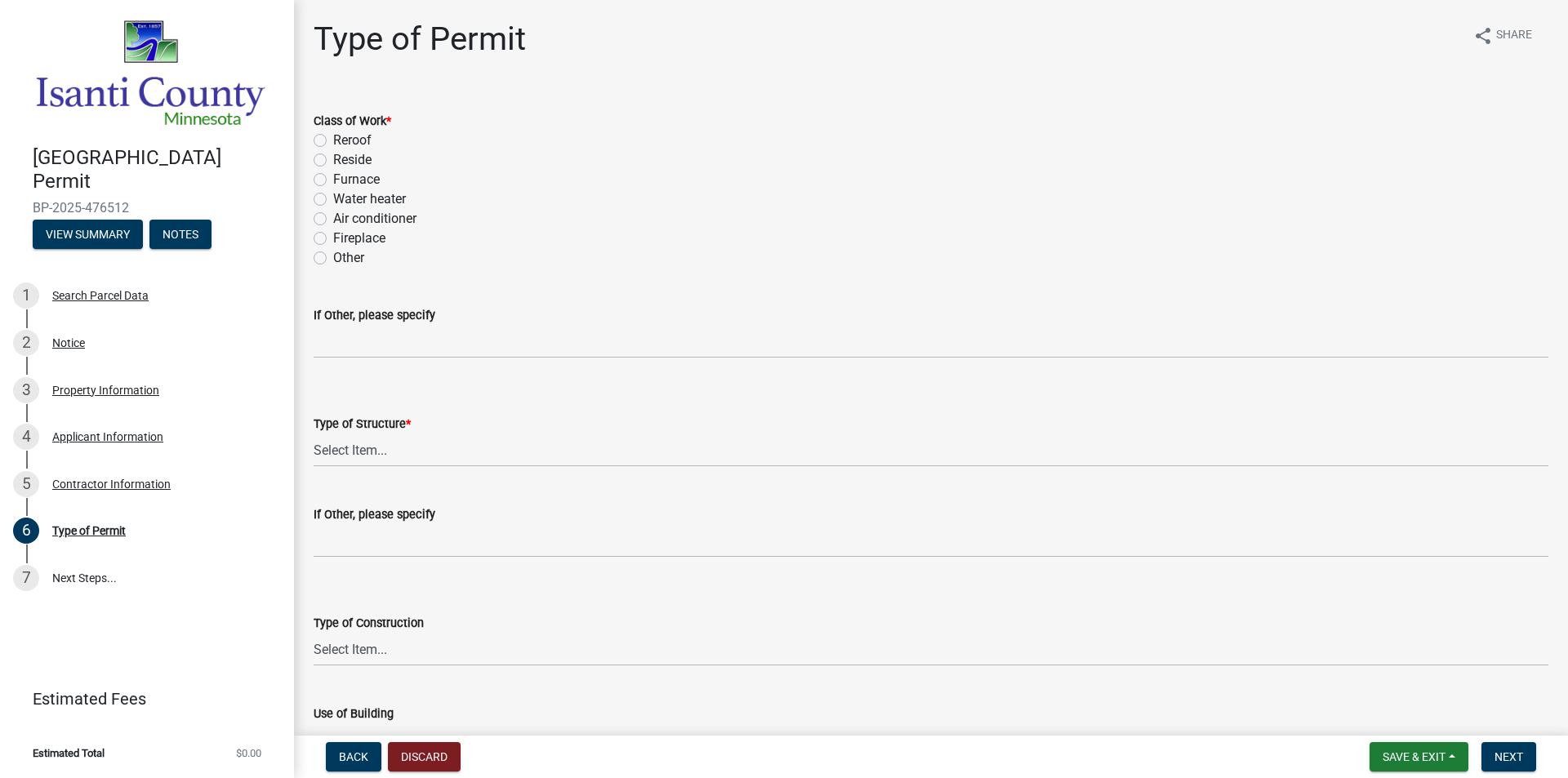
click at [333, 195] on label "Water heater" at bounding box center [369, 199] width 73 height 19
click at [333, 195] on input "Water heater" at bounding box center [338, 195] width 11 height 11
radio input "true"
click at [402, 457] on select "Select Item... Accessory Commercial Single Family Agricultural Other N/A" at bounding box center [931, 451] width 1235 height 34
click at [313, 434] on select "Select Item... Accessory Commercial Single Family Agricultural Other N/A" at bounding box center [931, 451] width 1235 height 34
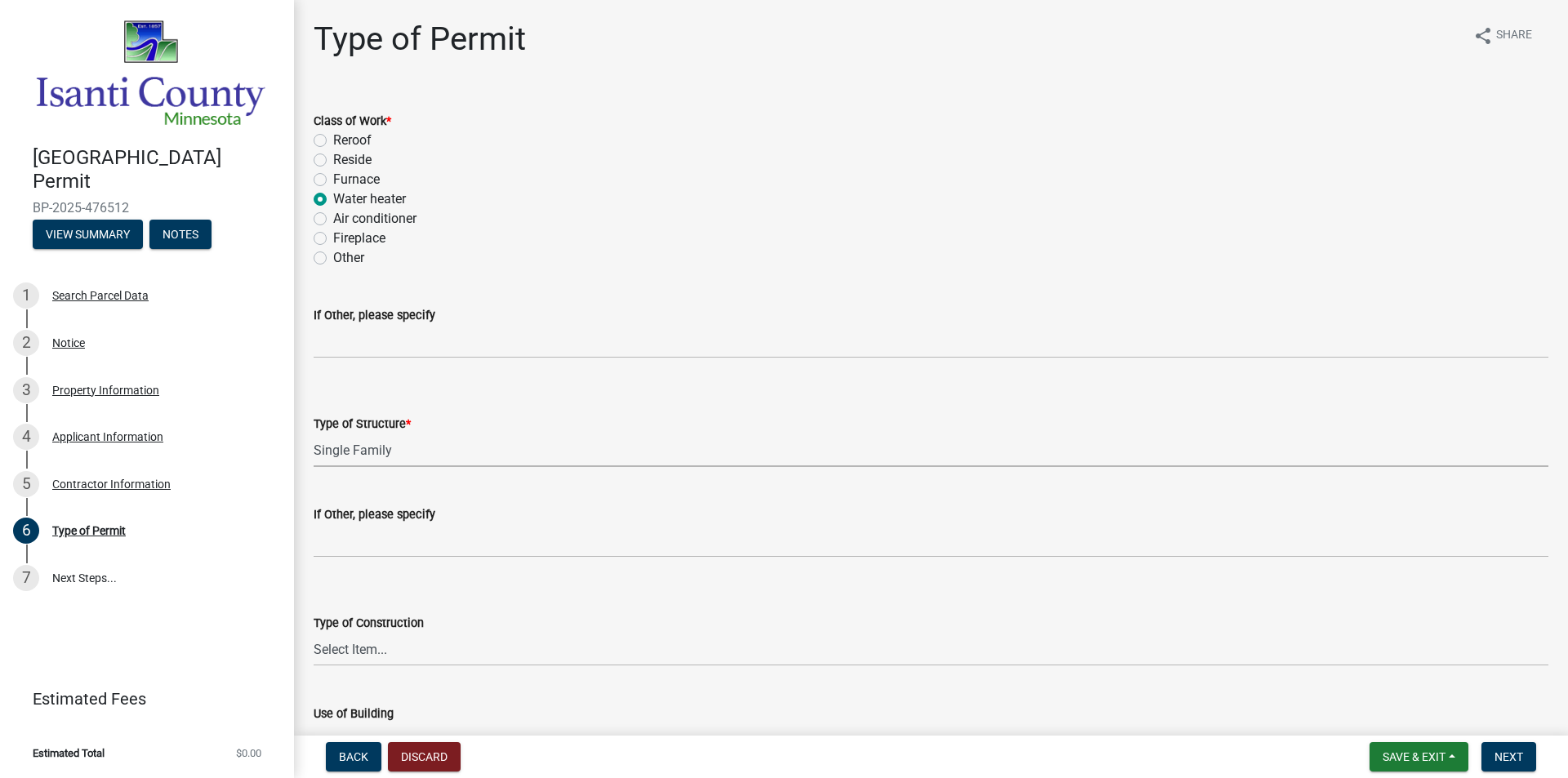
select select "eb4da8a3-282e-4d3e-a231-485219132635"
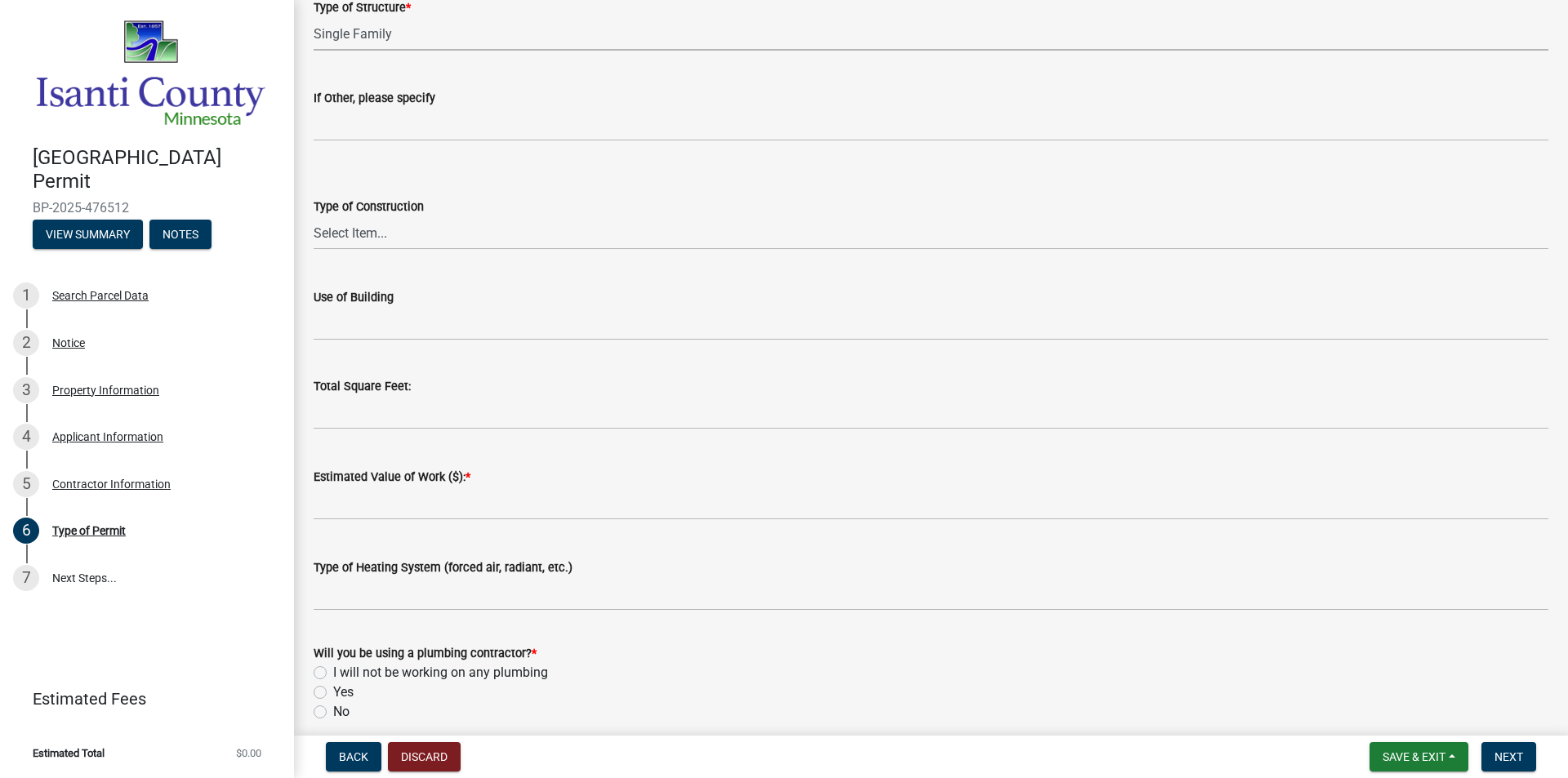
scroll to position [572, 0]
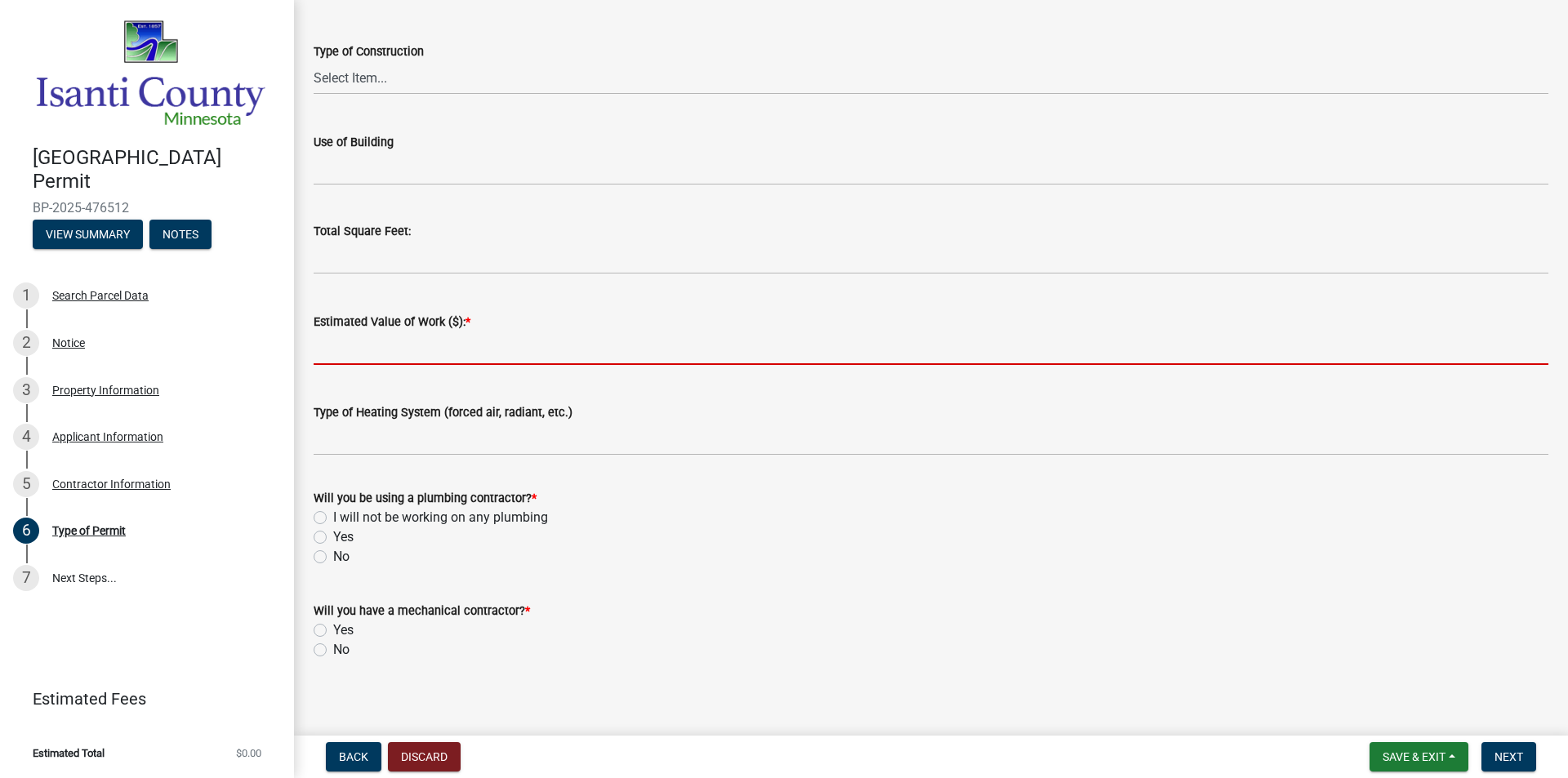
click at [377, 354] on input "text" at bounding box center [931, 349] width 1235 height 34
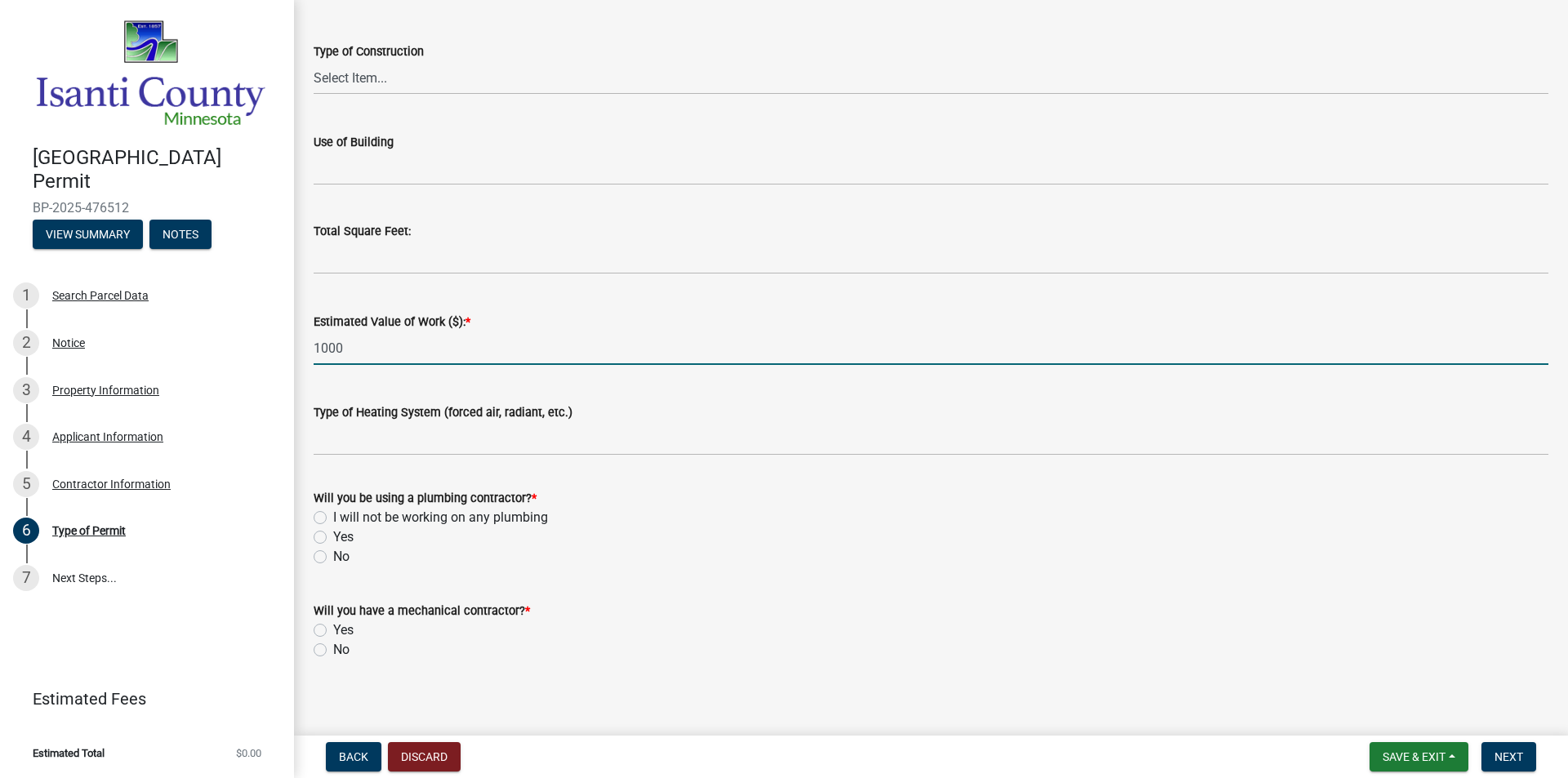
type input "1000"
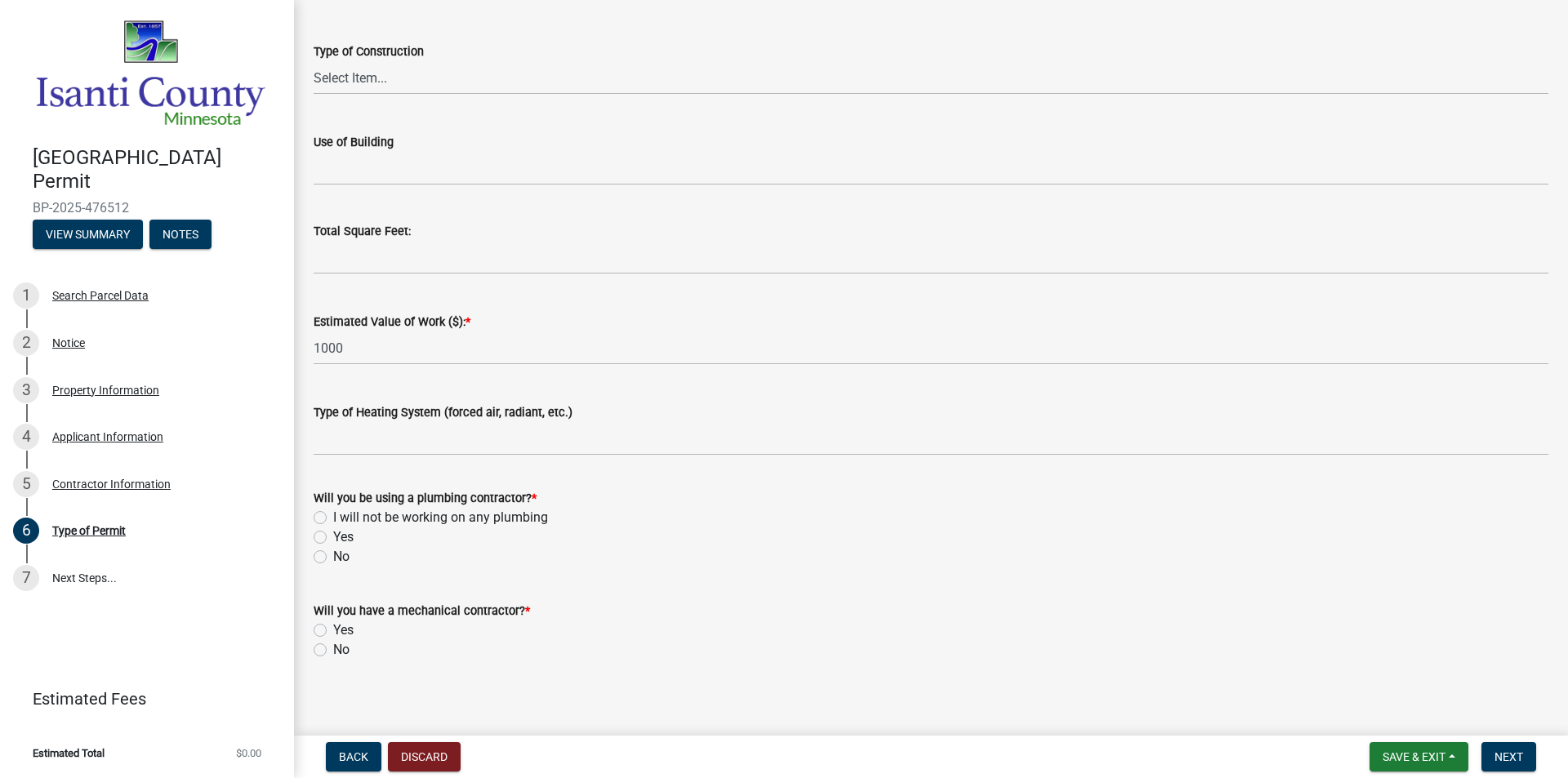
click at [679, 311] on div "Estimated Value of Work ($): * 1000" at bounding box center [931, 327] width 1235 height 76
click at [327, 537] on div "Yes" at bounding box center [931, 537] width 1235 height 19
click at [333, 535] on label "Yes" at bounding box center [343, 537] width 20 height 19
click at [333, 535] on input "Yes" at bounding box center [338, 533] width 11 height 11
radio input "true"
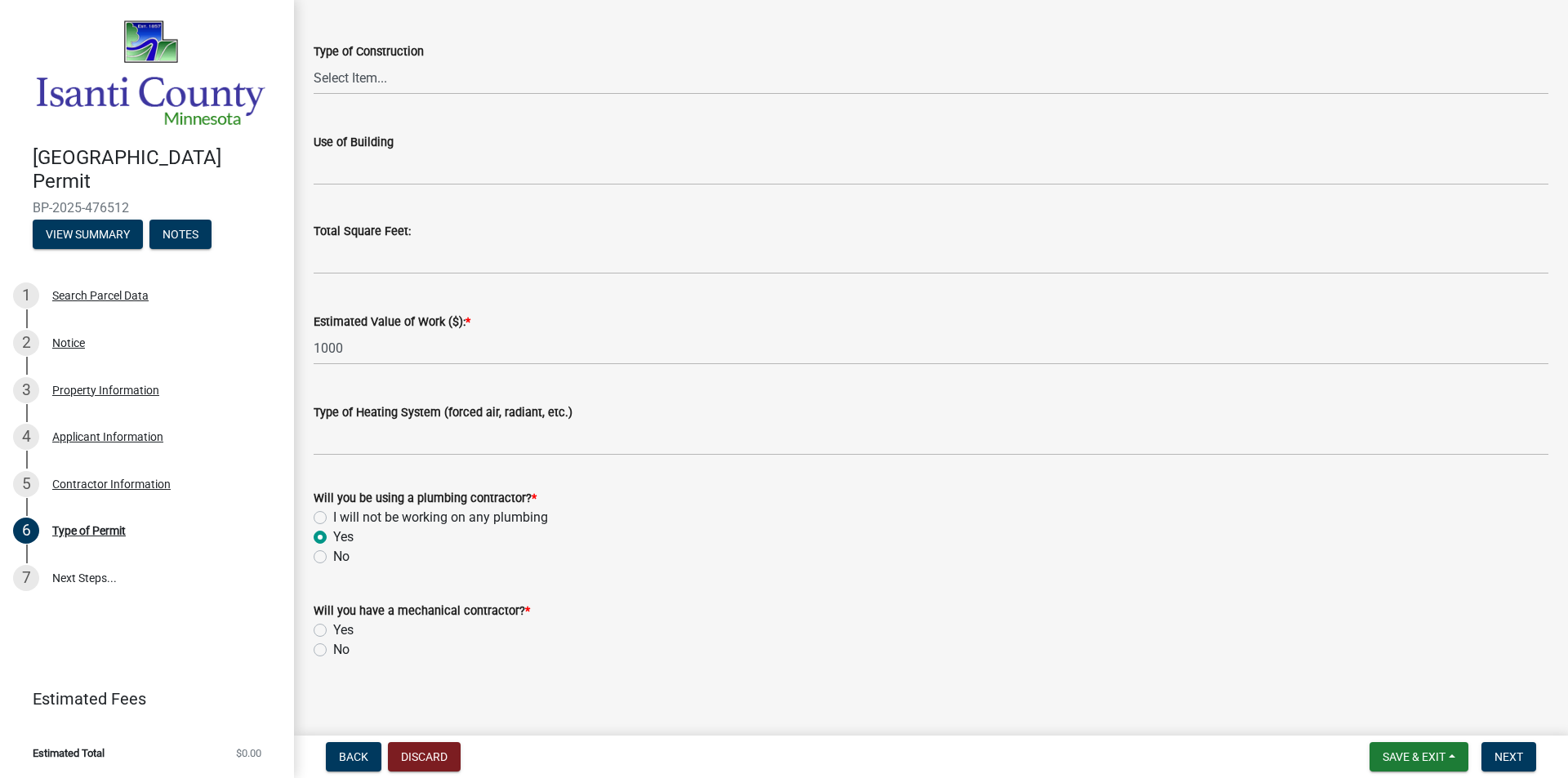
click at [331, 649] on div "No" at bounding box center [931, 650] width 1235 height 19
click at [333, 653] on label "No" at bounding box center [341, 650] width 16 height 19
click at [333, 651] on input "No" at bounding box center [338, 645] width 11 height 11
radio input "true"
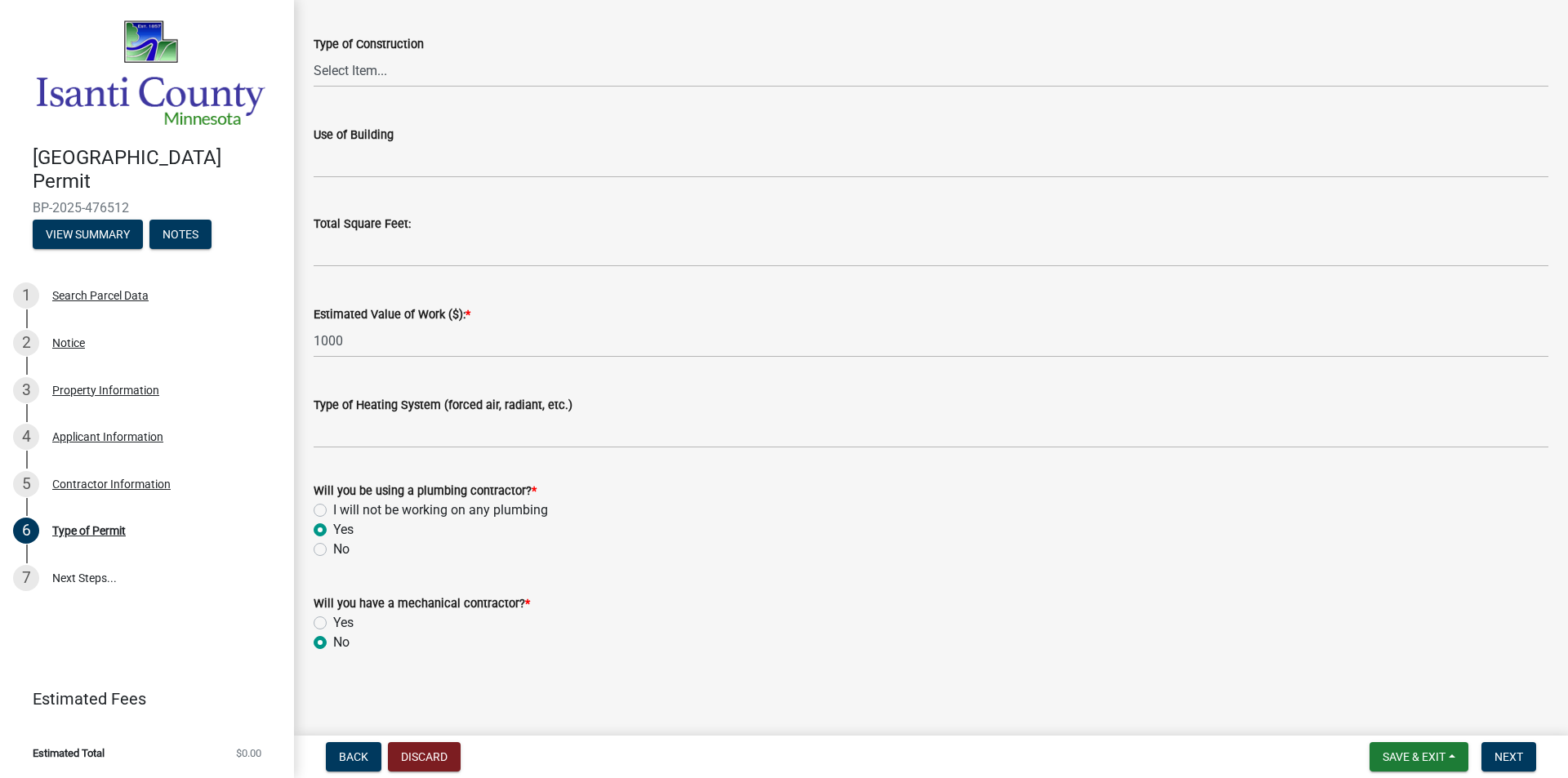
scroll to position [581, 0]
click at [1502, 755] on span "Next" at bounding box center [1509, 757] width 28 height 13
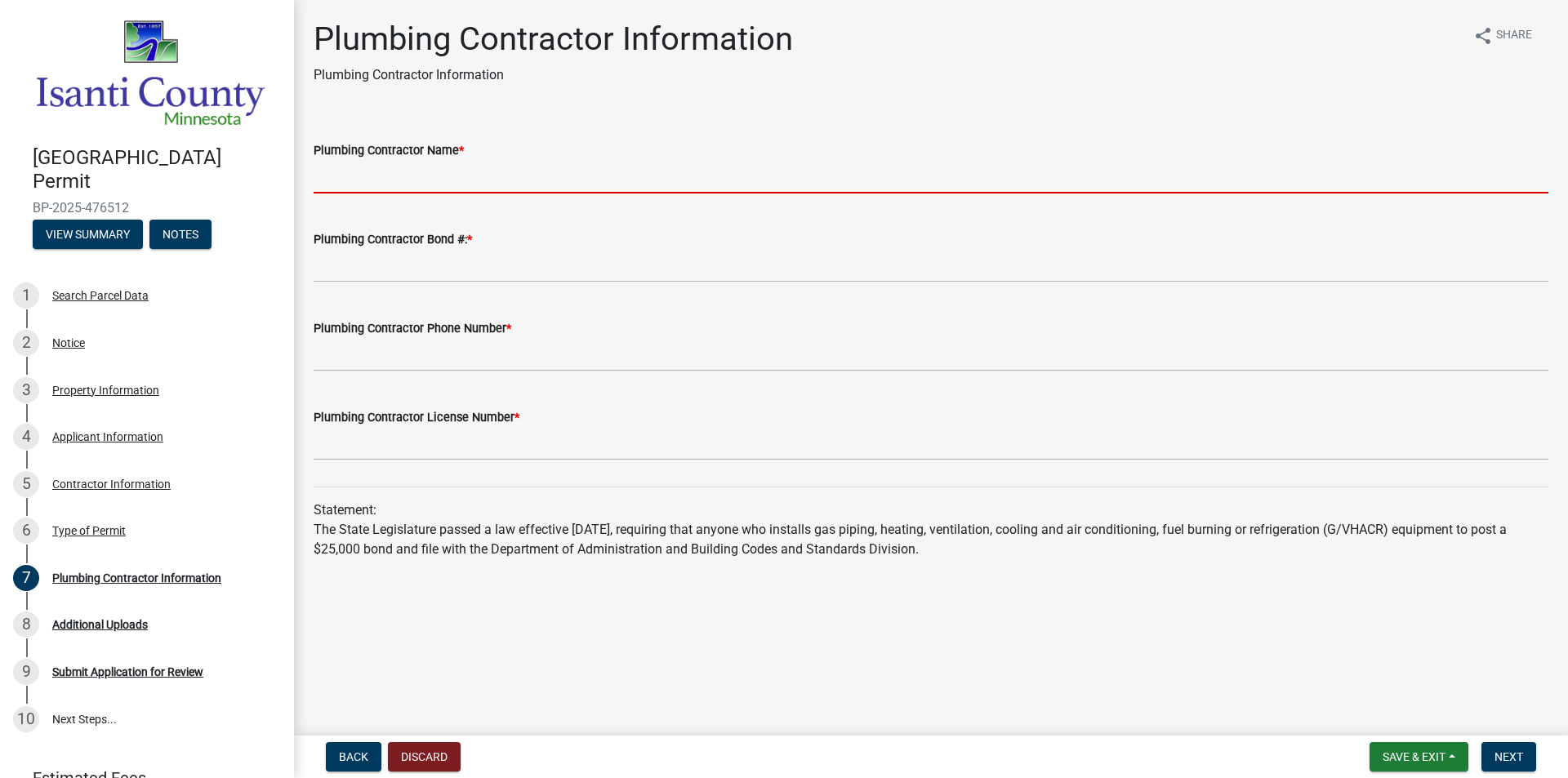
click at [355, 183] on input "Plumbing Contractor Name *" at bounding box center [931, 177] width 1235 height 34
type input "[PERSON_NAME] Home Services"
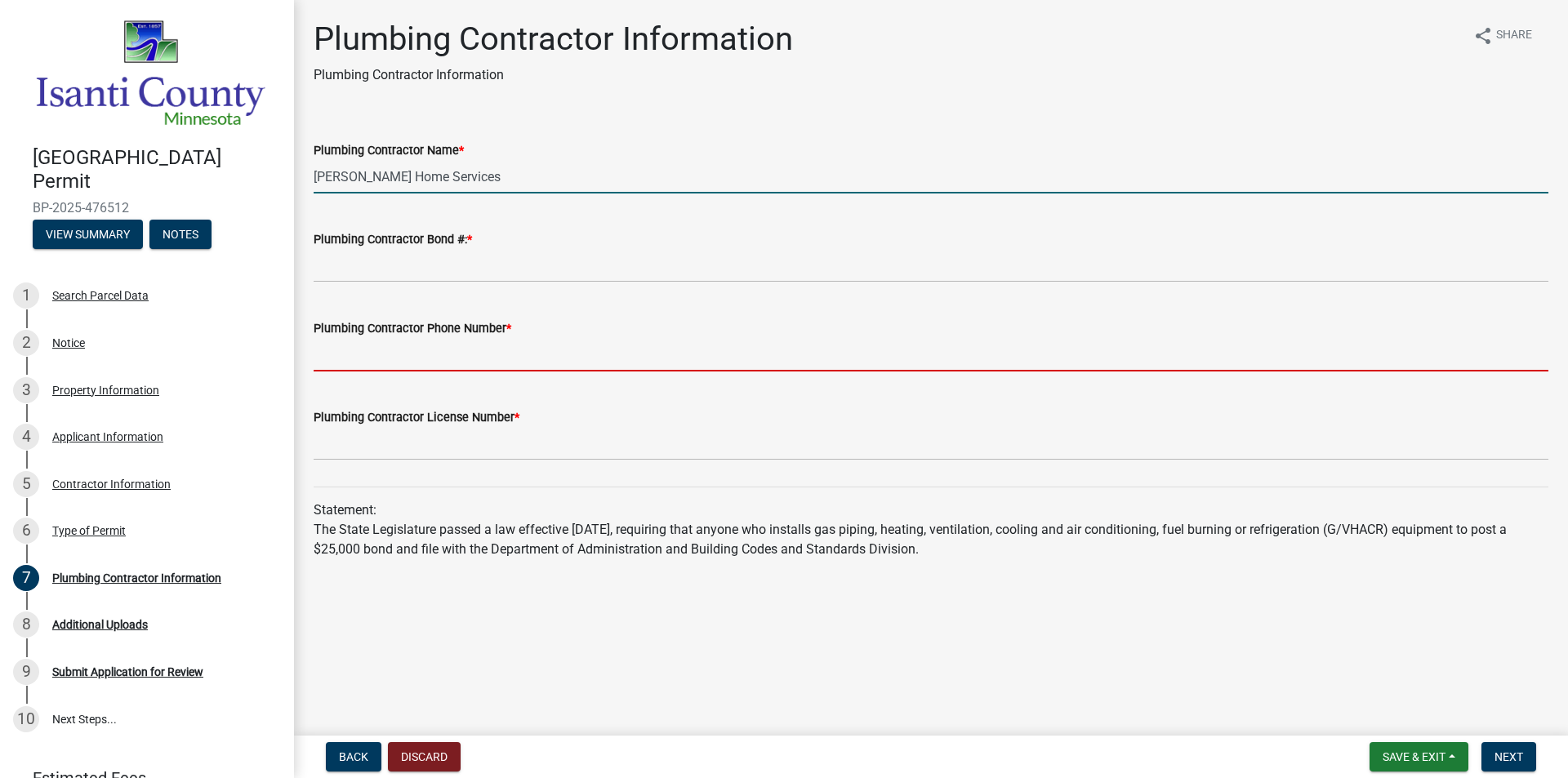
type input "6124680371"
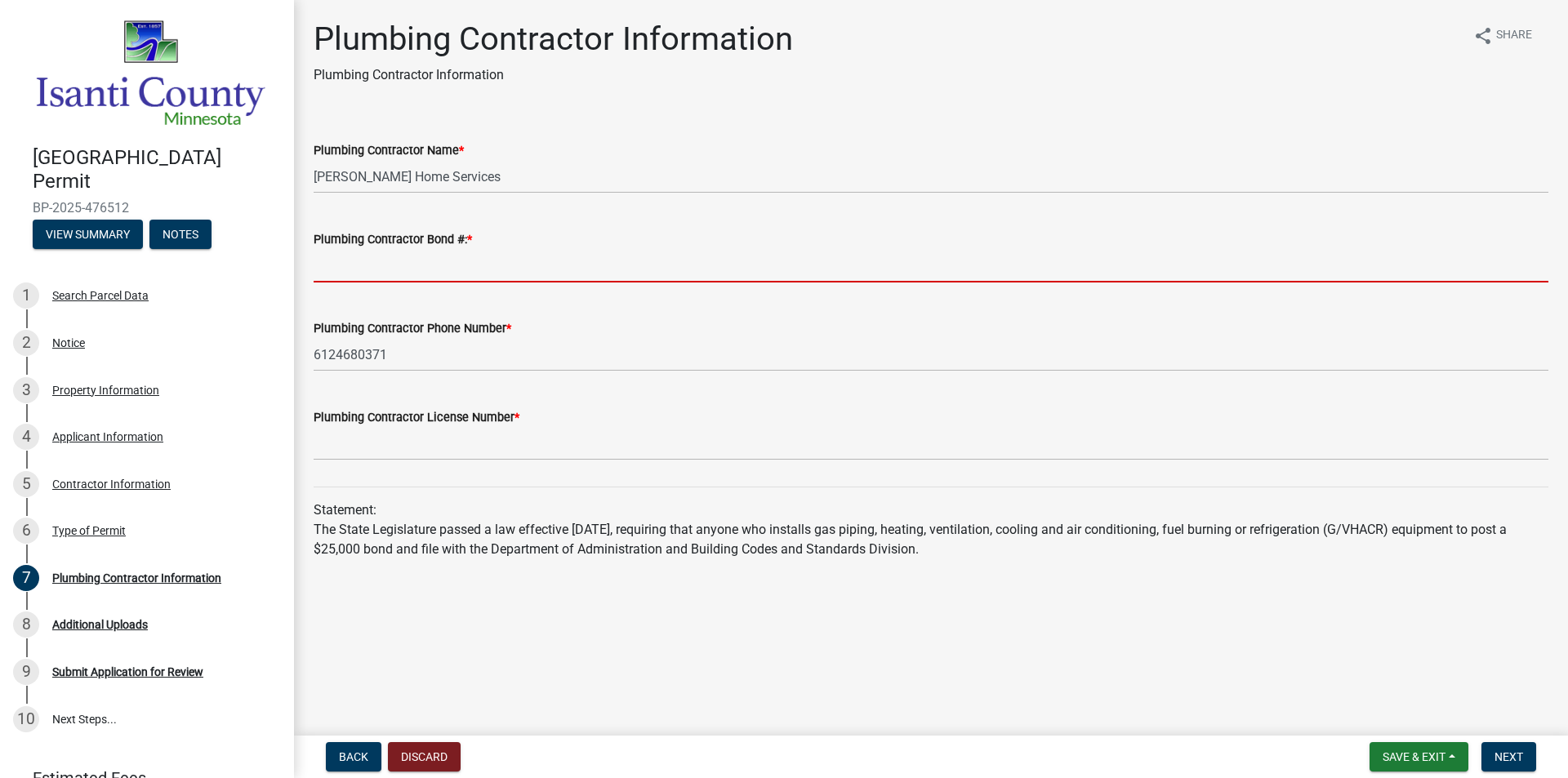
click at [398, 260] on input "Plumbing Contractor Bond #: *" at bounding box center [931, 266] width 1235 height 34
type input "PC150148"
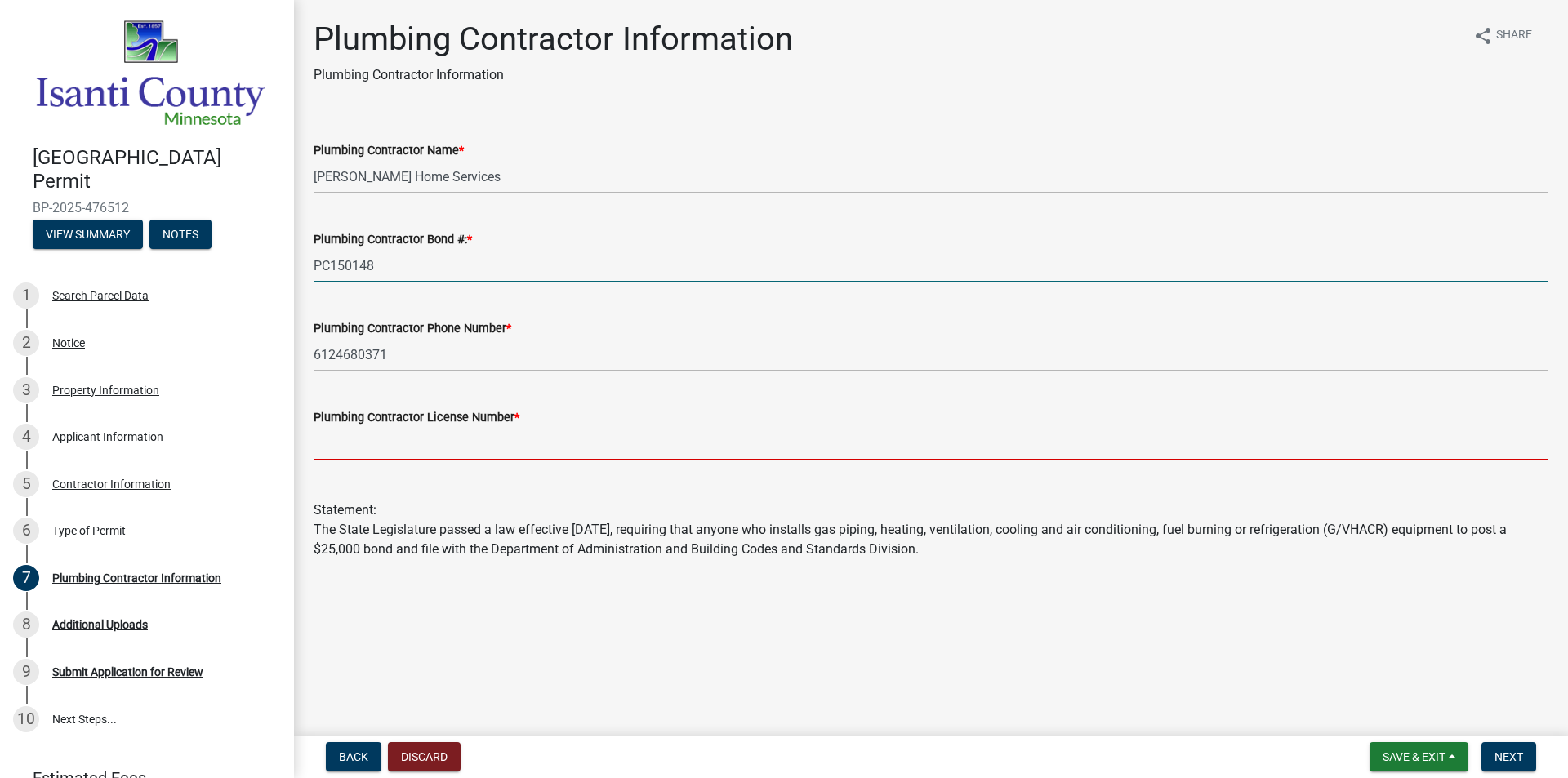
click at [340, 442] on input "Plumbing Contractor License Number *" at bounding box center [931, 444] width 1235 height 34
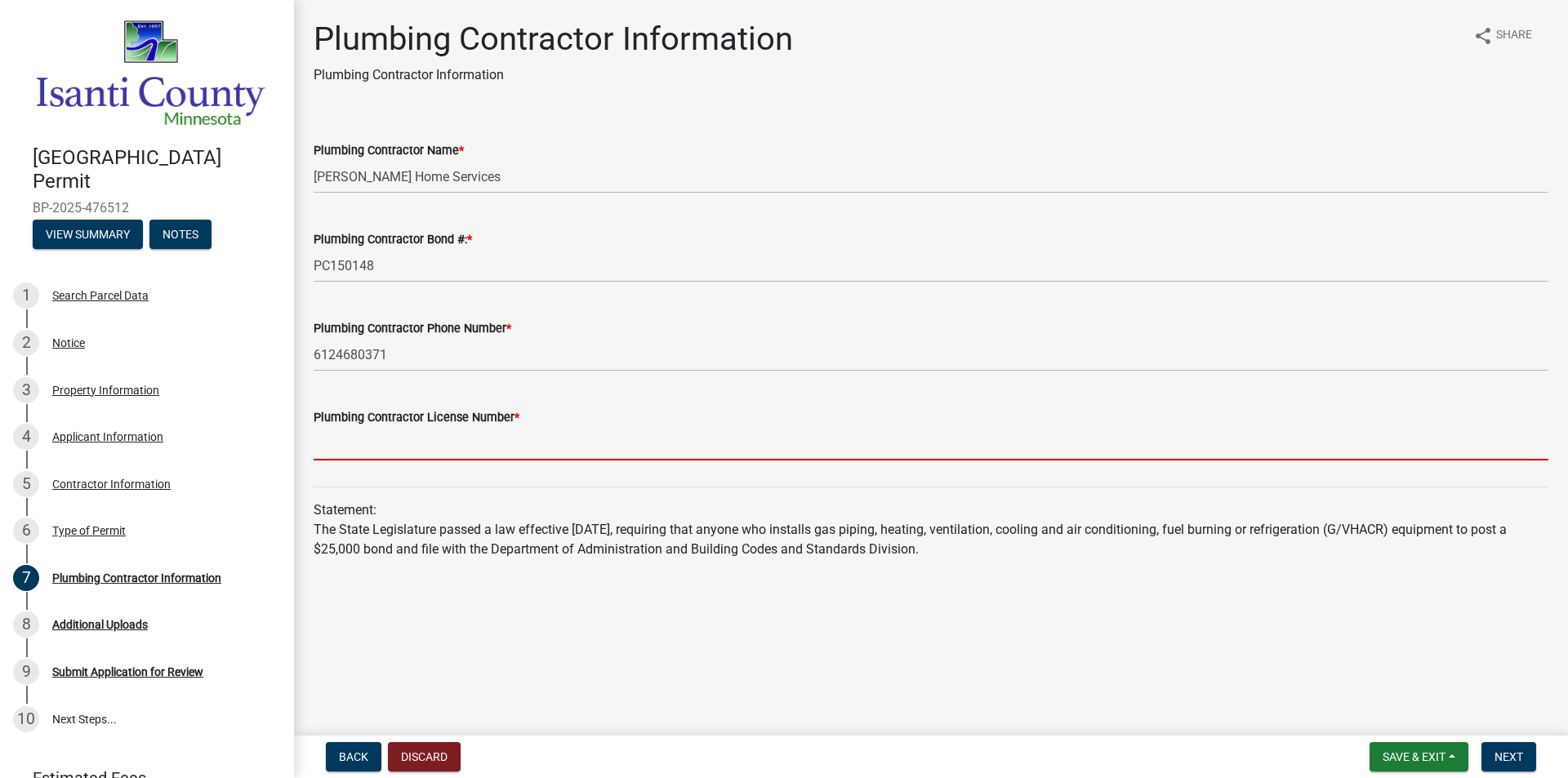
type input "PC150148"
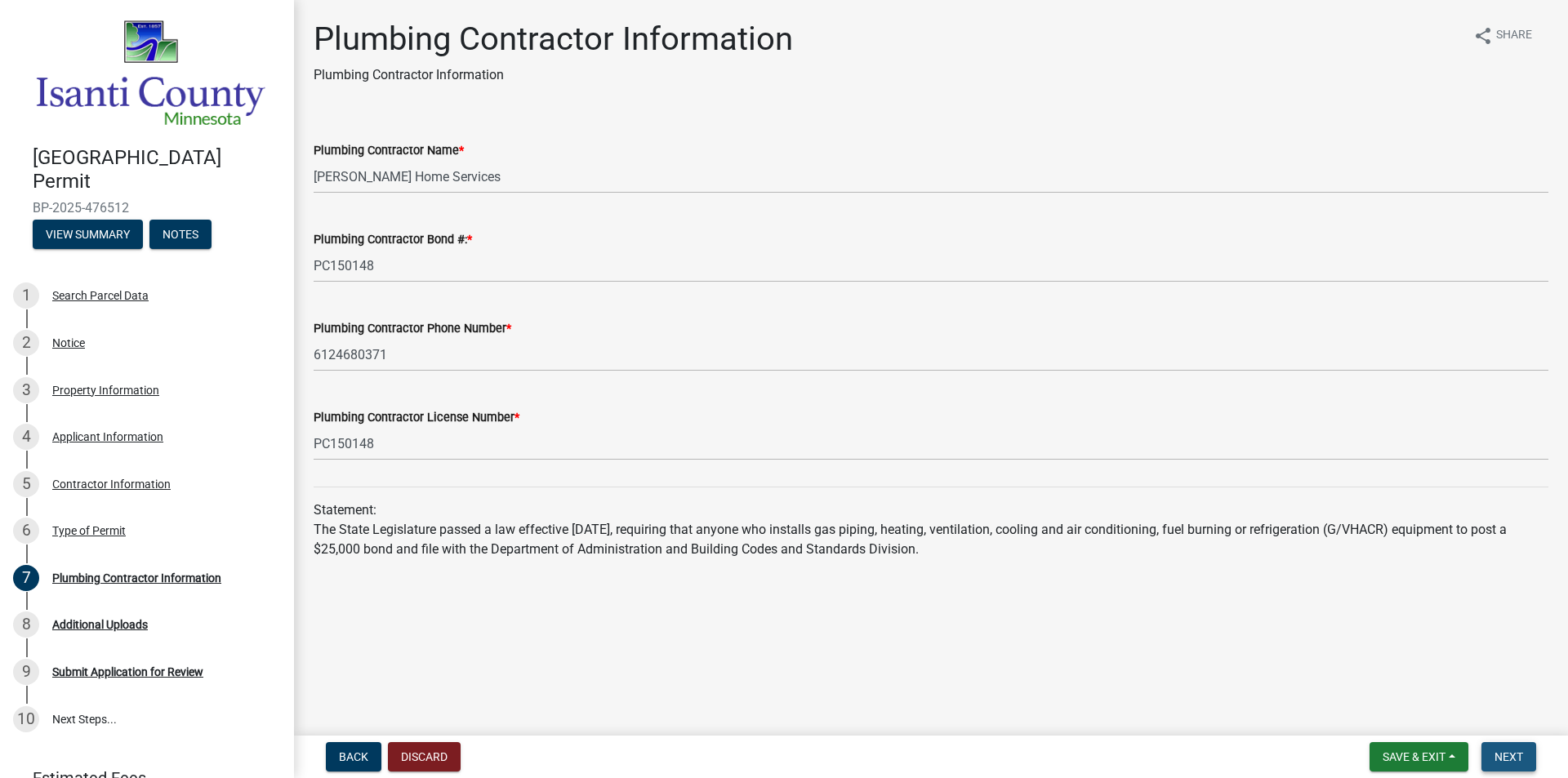
click at [1510, 743] on button "Next" at bounding box center [1510, 757] width 55 height 29
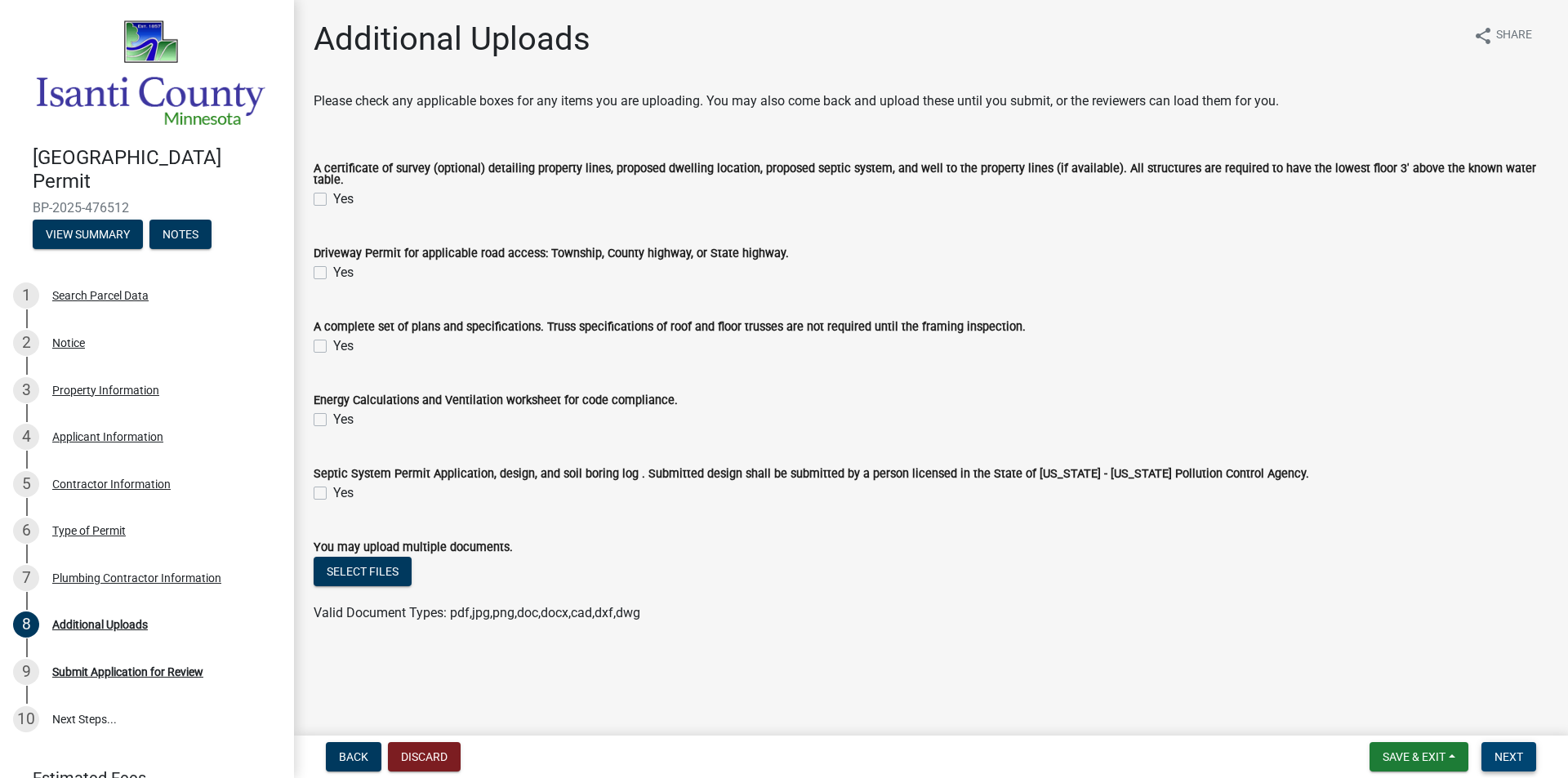
drag, startPoint x: 1518, startPoint y: 742, endPoint x: 1514, endPoint y: 757, distance: 15.5
click at [1518, 743] on nav "Back Discard Save & Exit Save Save & Exit Next" at bounding box center [931, 757] width 1274 height 42
click at [1514, 757] on span "Next" at bounding box center [1509, 757] width 28 height 13
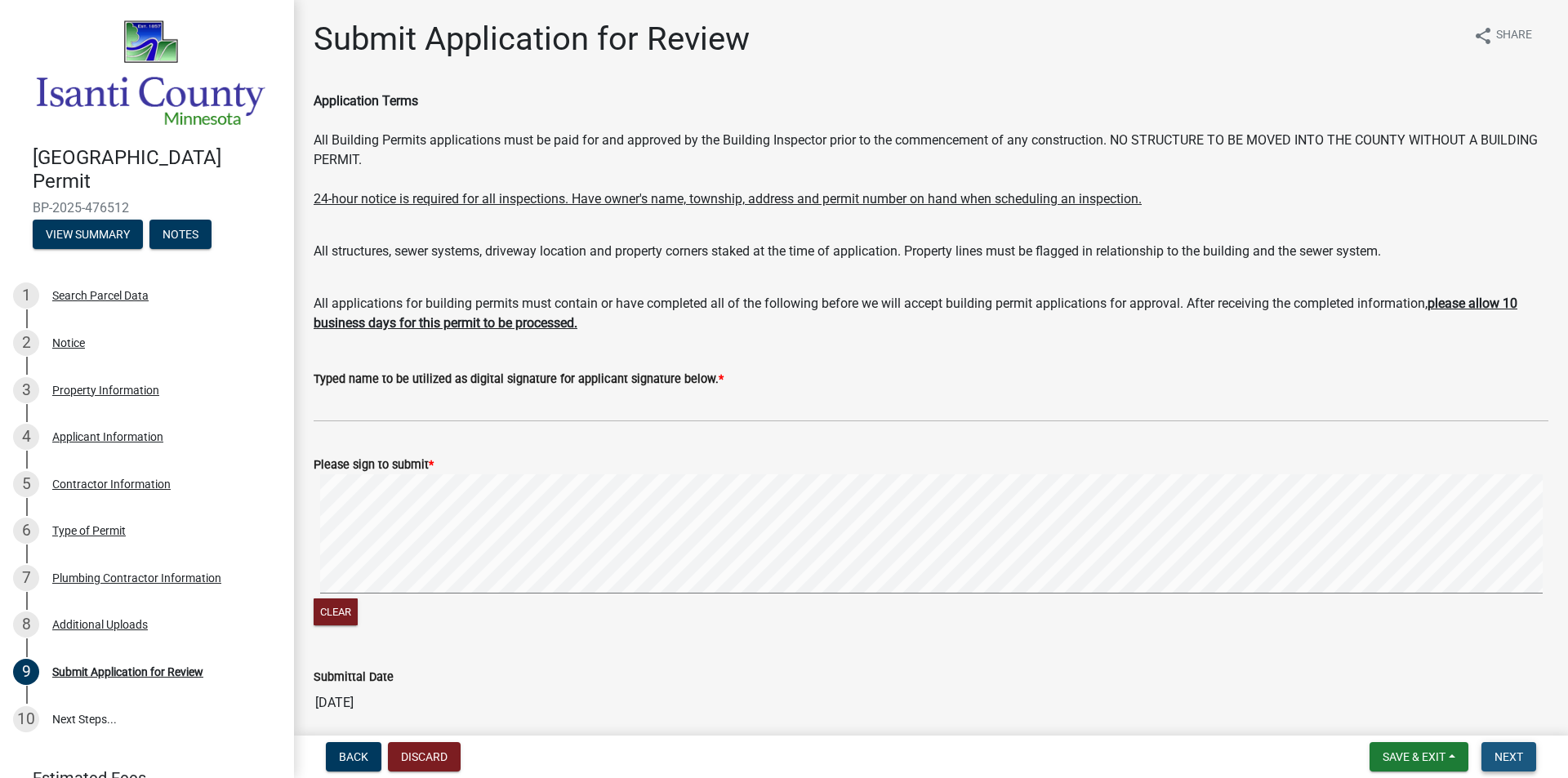
click at [1487, 751] on button "Next" at bounding box center [1510, 757] width 55 height 29
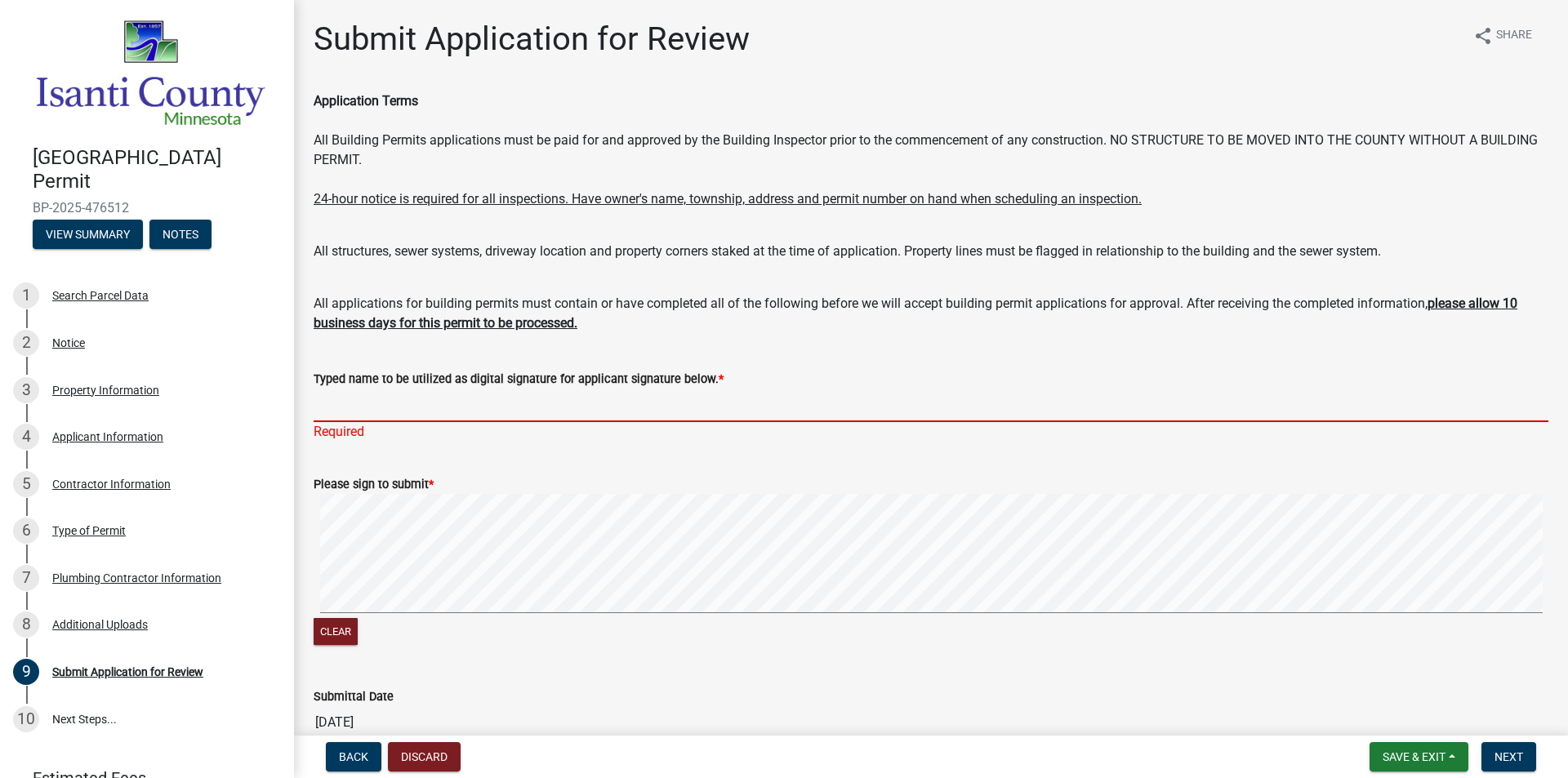
click at [317, 414] on input "Typed name to be utilized as digital signature for applicant signature below. *" at bounding box center [931, 405] width 1235 height 34
type input "[PERSON_NAME]"
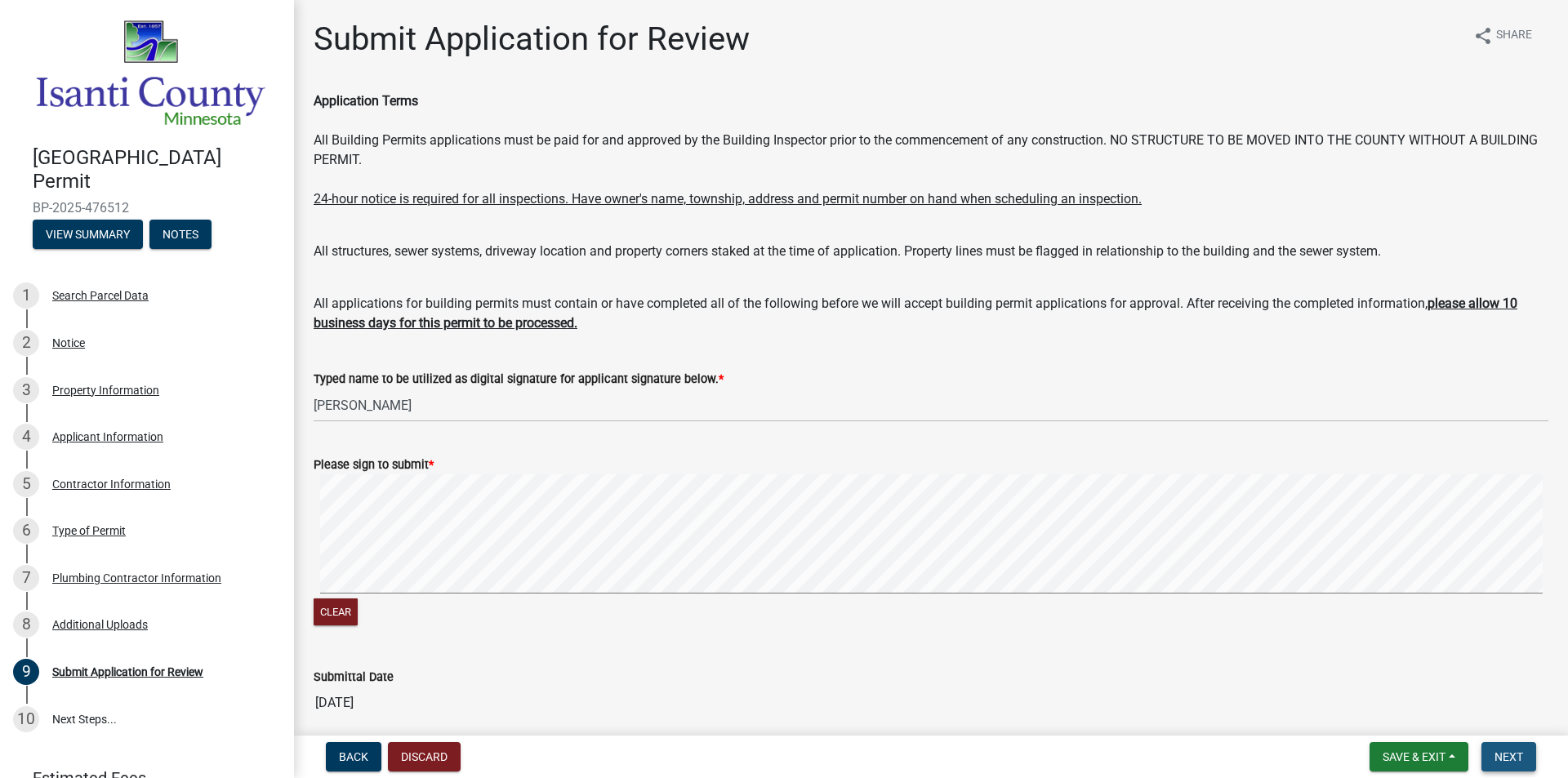
click at [1507, 747] on button "Next" at bounding box center [1510, 757] width 55 height 29
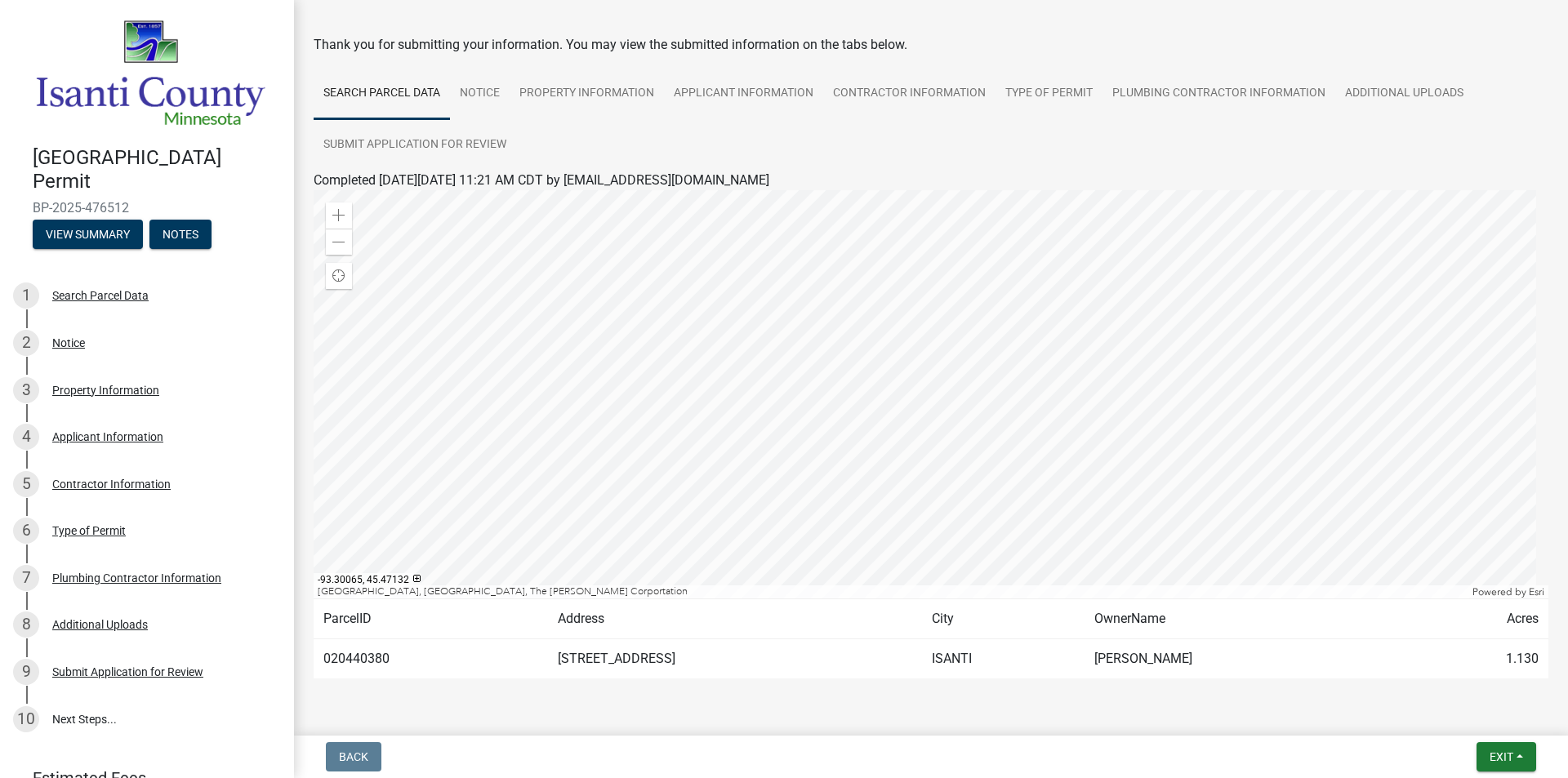
scroll to position [102, 0]
